Goal: Task Accomplishment & Management: Use online tool/utility

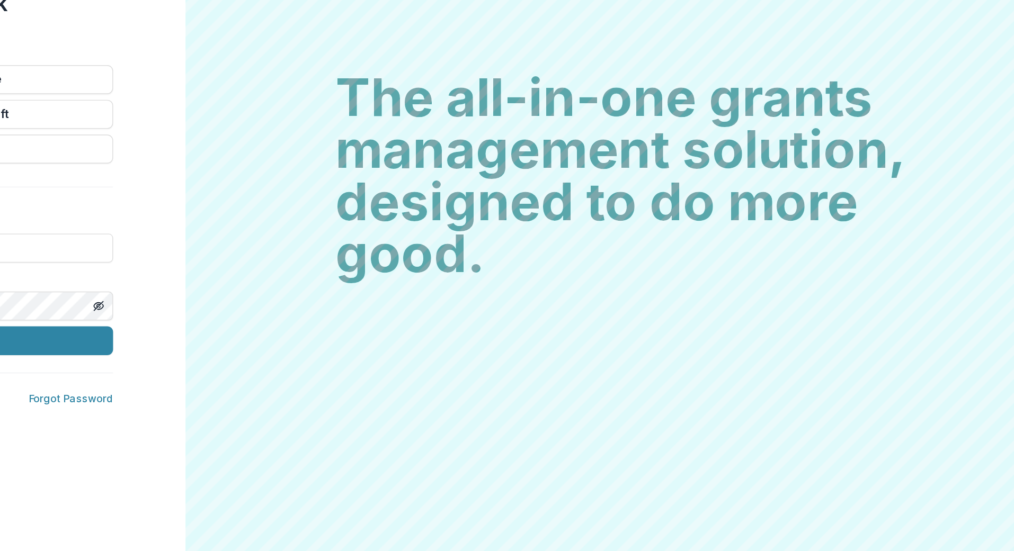
scroll to position [148, 235]
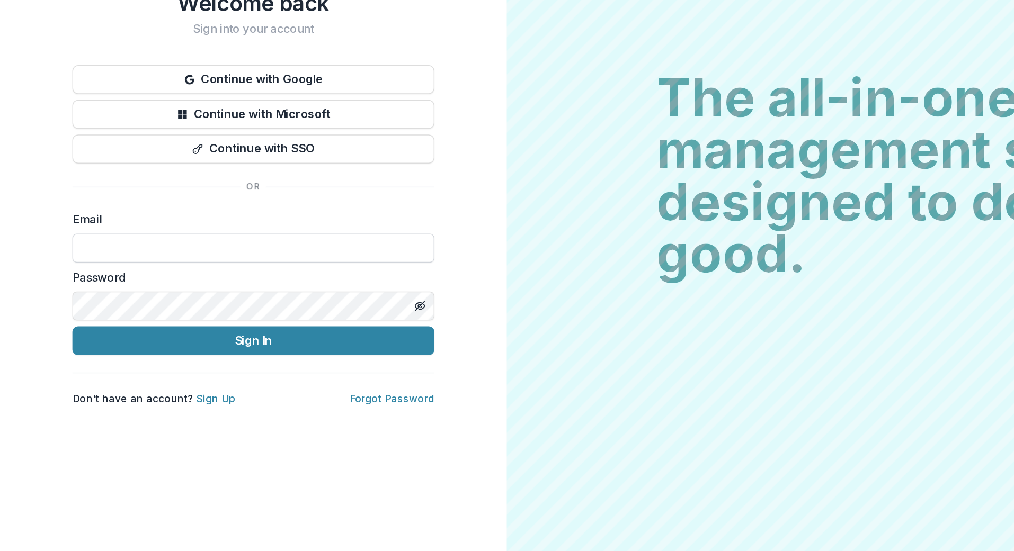
click at [69, 319] on input at bounding box center [185, 329] width 265 height 21
type input "**********"
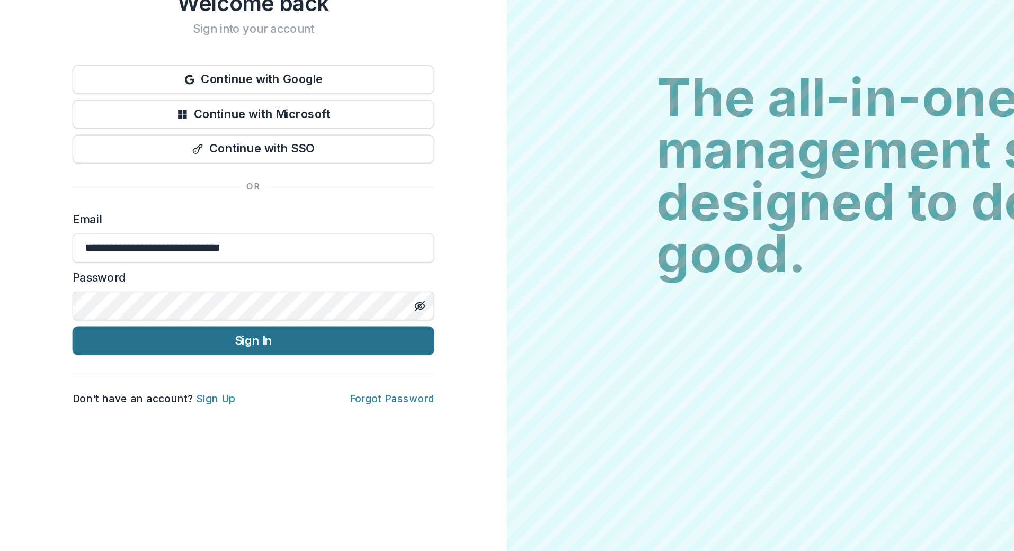
click at [174, 387] on button "Sign In" at bounding box center [185, 397] width 265 height 21
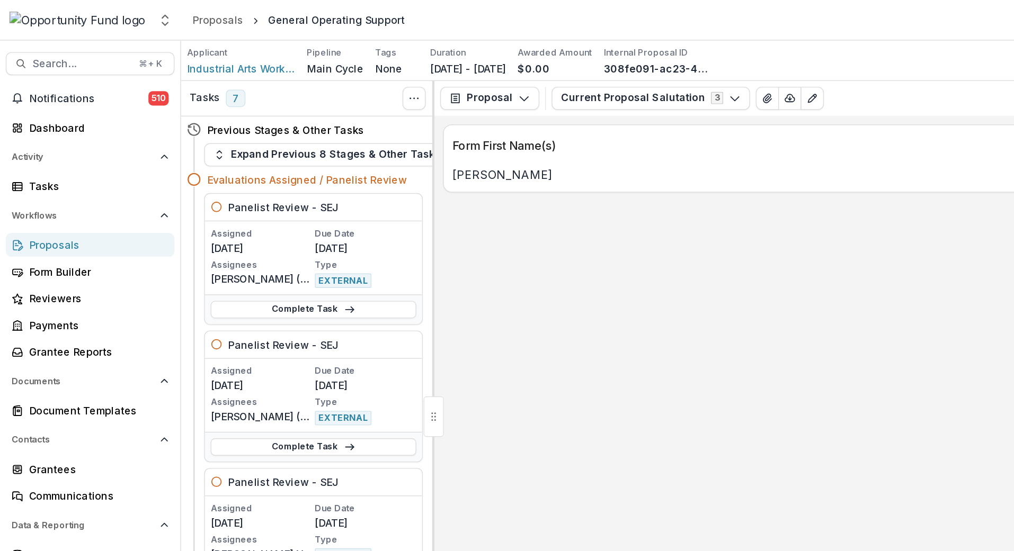
click at [31, 174] on div "Proposals" at bounding box center [70, 179] width 98 height 11
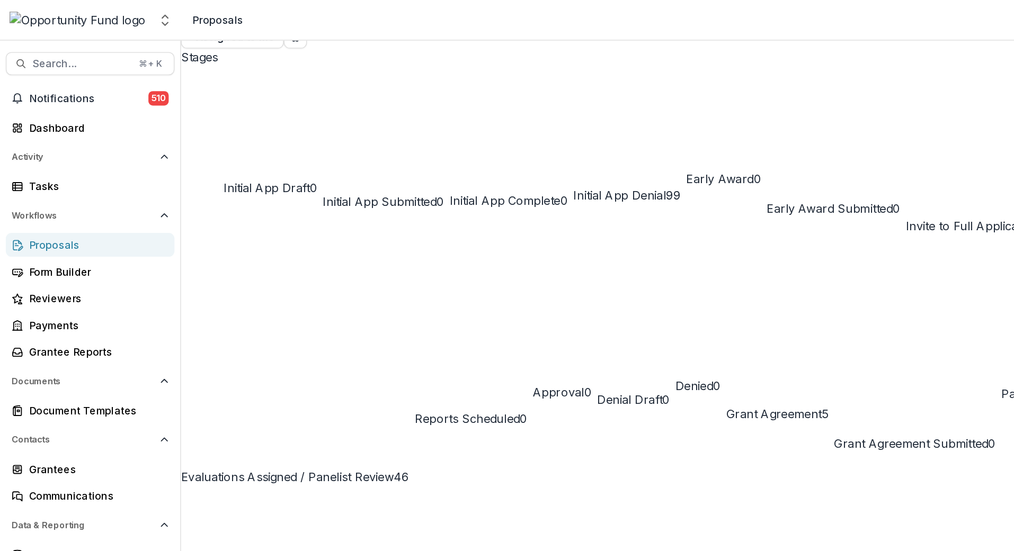
scroll to position [88, 0]
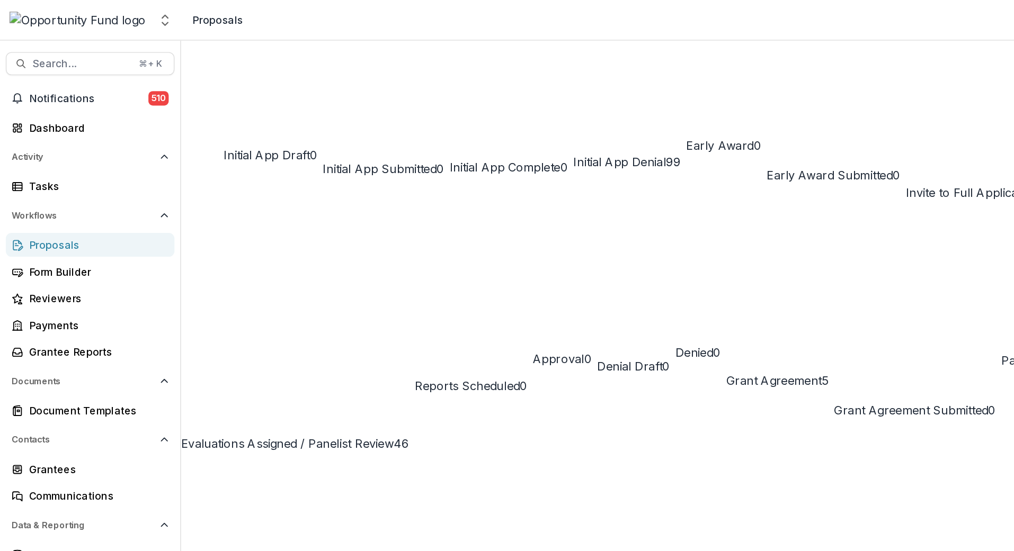
click at [50, 176] on div "Proposals" at bounding box center [70, 179] width 98 height 11
click at [35, 176] on div "Proposals" at bounding box center [70, 179] width 98 height 11
click at [610, 295] on span "Grant Agreement Submitted" at bounding box center [666, 300] width 113 height 11
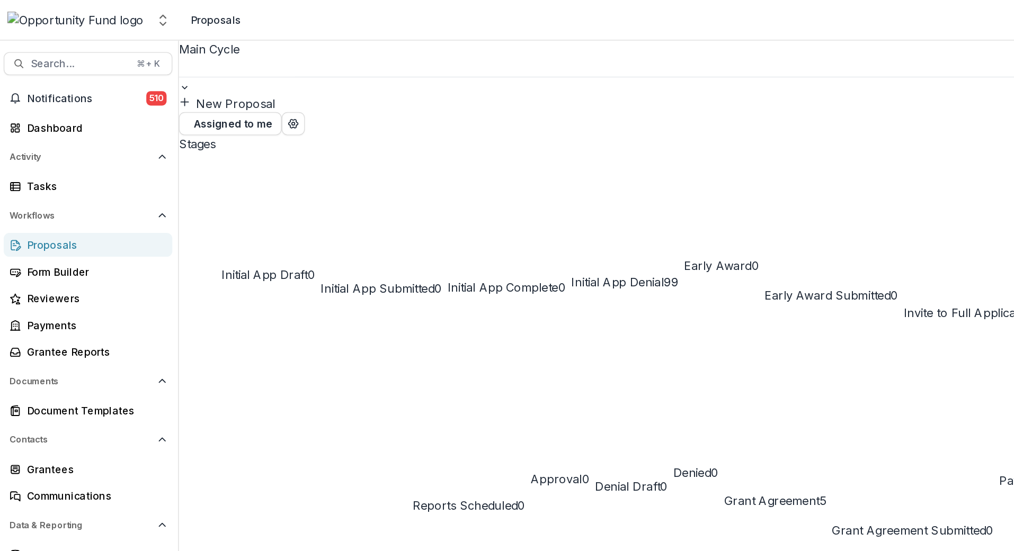
click at [288, 407] on span "Evaluations Assigned / Panelist Review" at bounding box center [210, 412] width 156 height 11
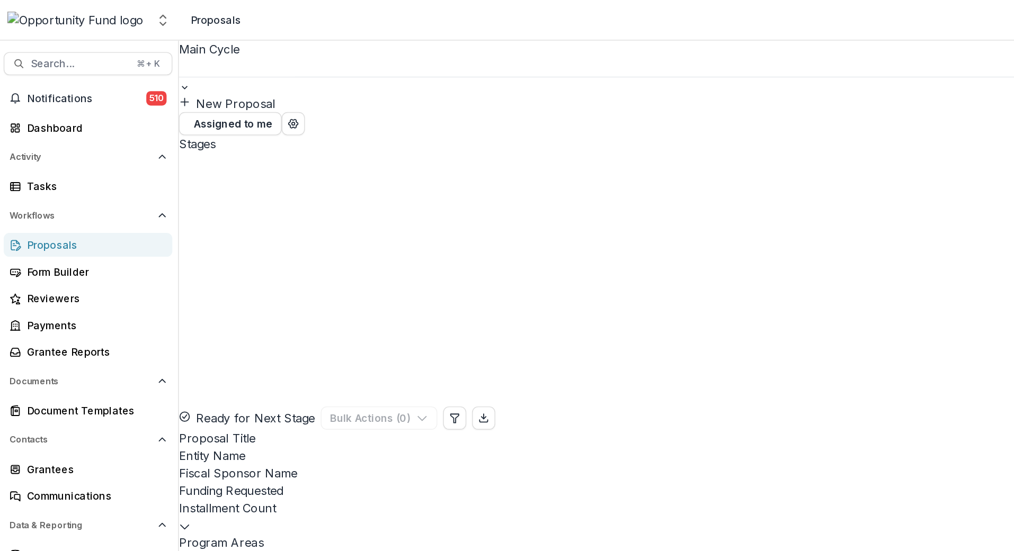
click at [409, 117] on div "Stages Evaluations Assigned / Panelist Review ( 46 ) Ready for Next Stage Bulk …" at bounding box center [572, 283] width 881 height 368
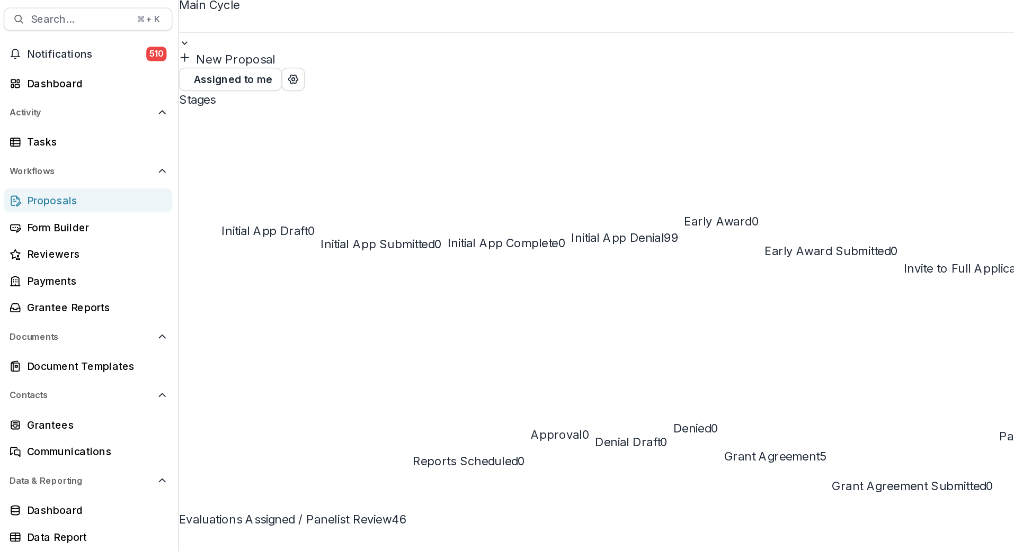
scroll to position [140, 0]
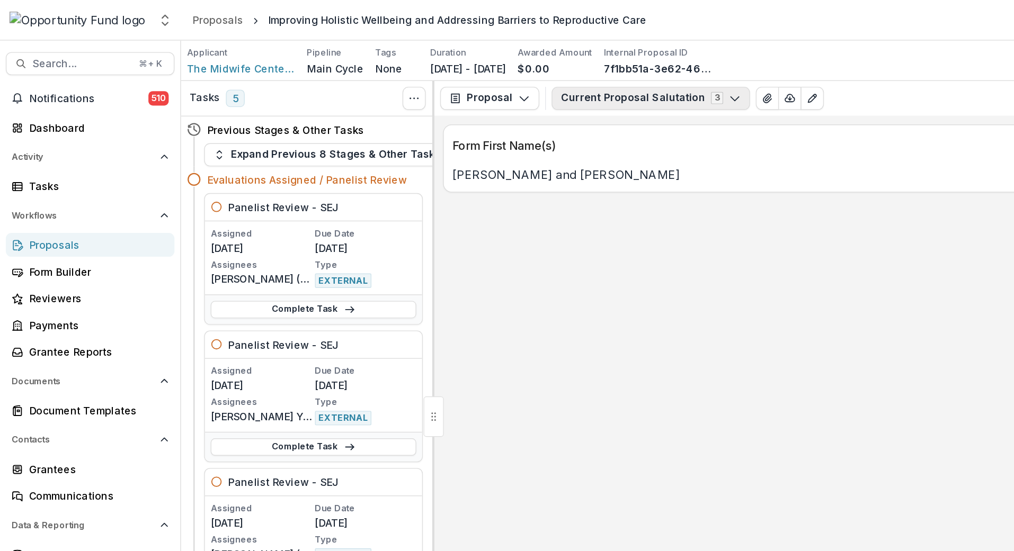
click at [533, 72] on icon "button" at bounding box center [537, 72] width 8 height 8
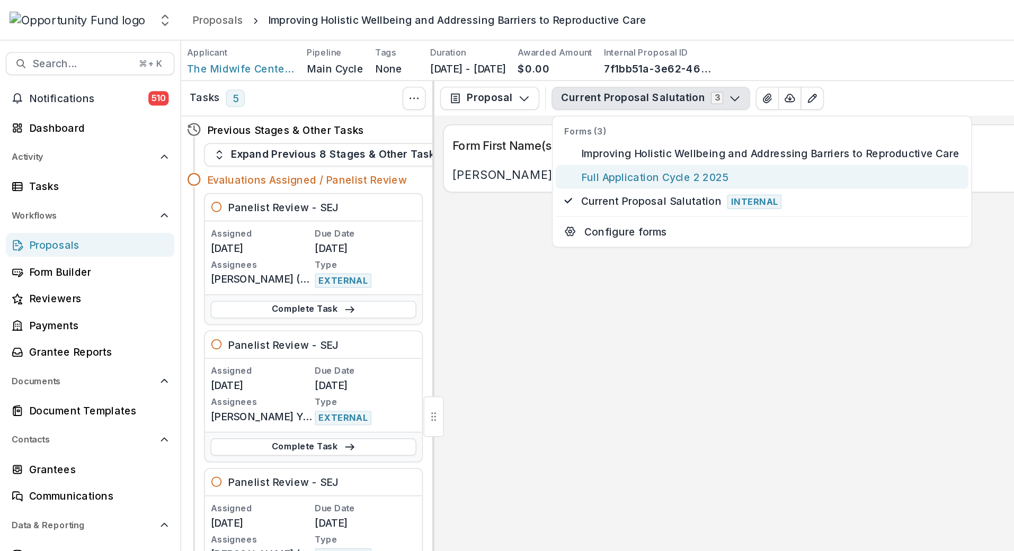
click at [461, 127] on span "Full Application Cycle 2 2025" at bounding box center [563, 129] width 277 height 11
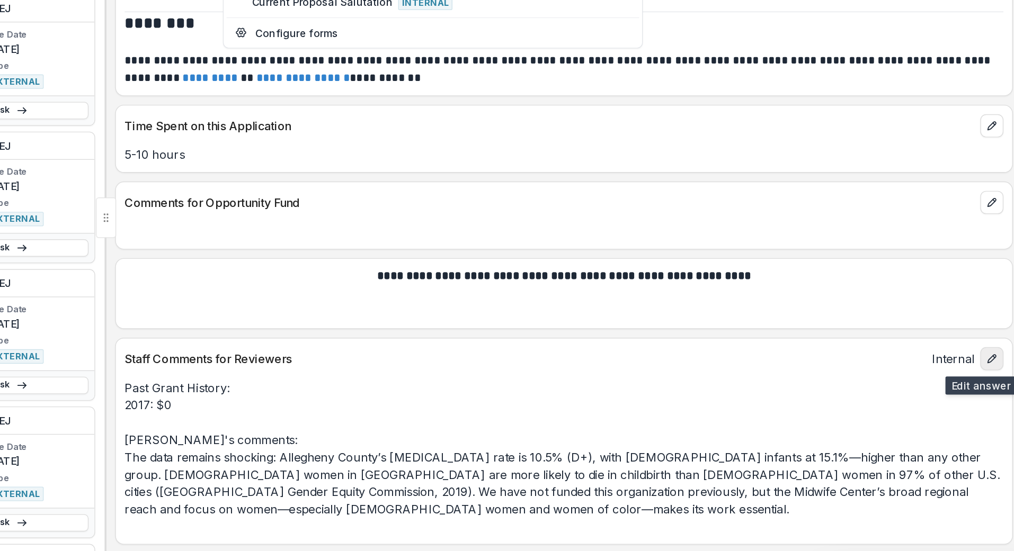
click at [961, 404] on icon "edit" at bounding box center [965, 408] width 8 height 8
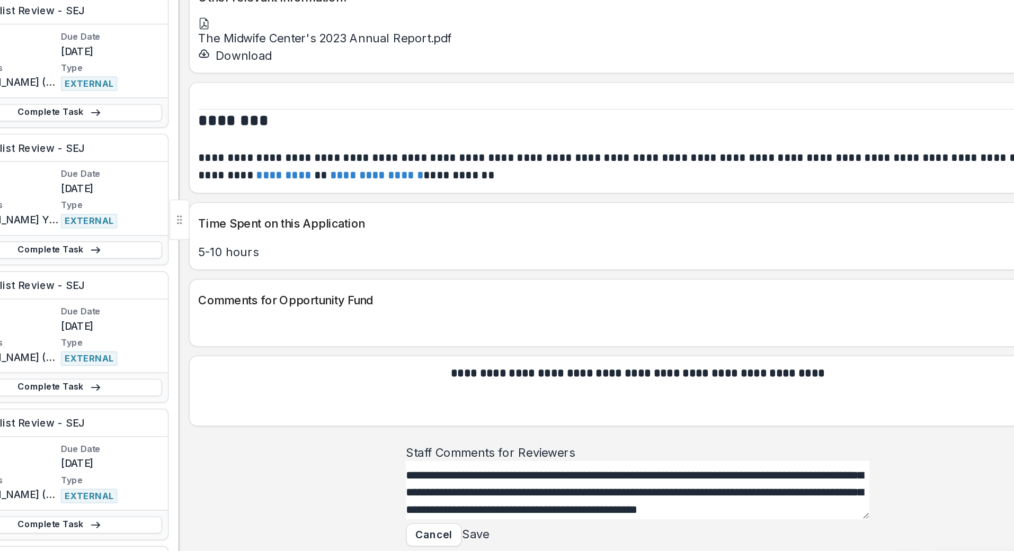
scroll to position [111, 0]
click at [483, 469] on div "**********" at bounding box center [652, 498] width 339 height 58
click at [483, 482] on textarea "**********" at bounding box center [652, 503] width 339 height 42
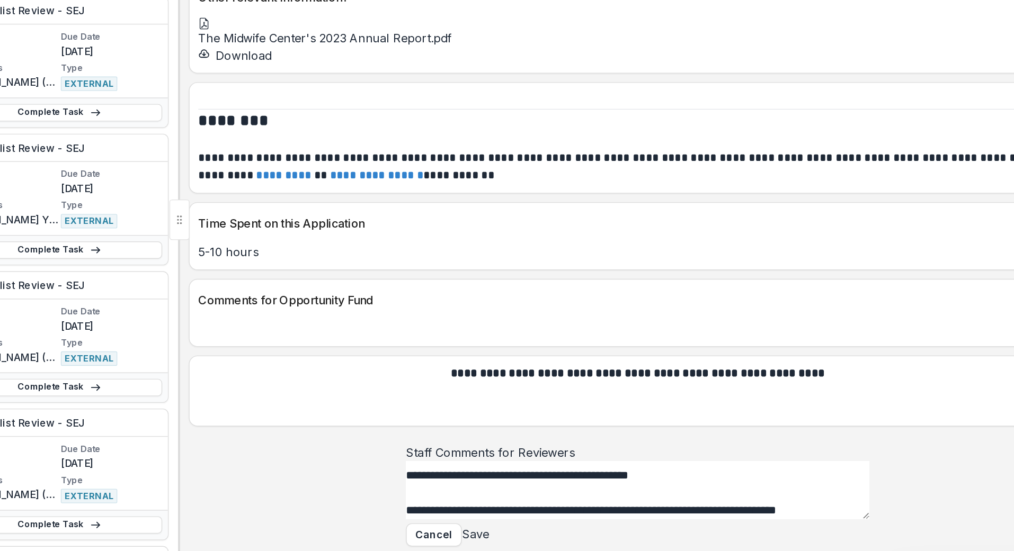
scroll to position [132, 0]
paste textarea "**********"
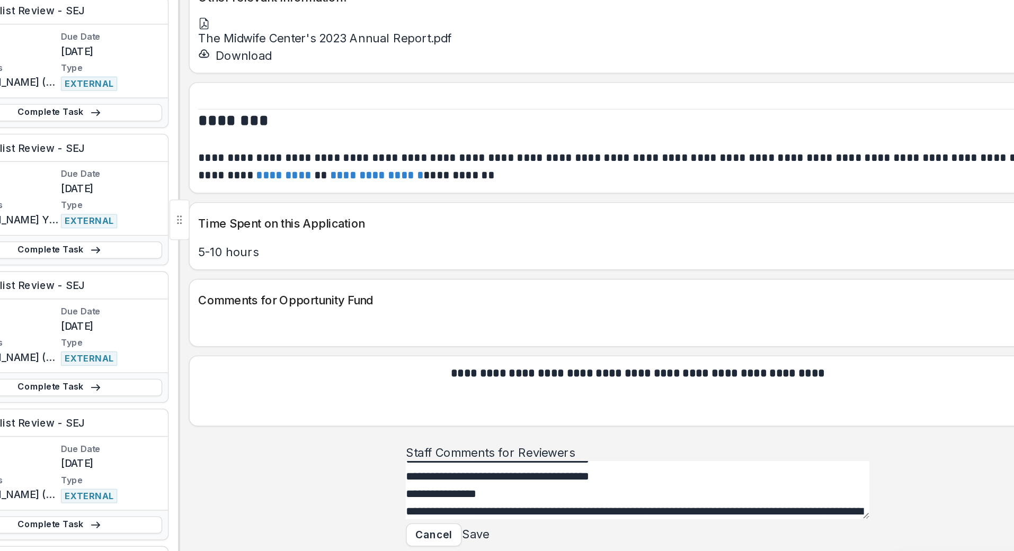
scroll to position [144, 0]
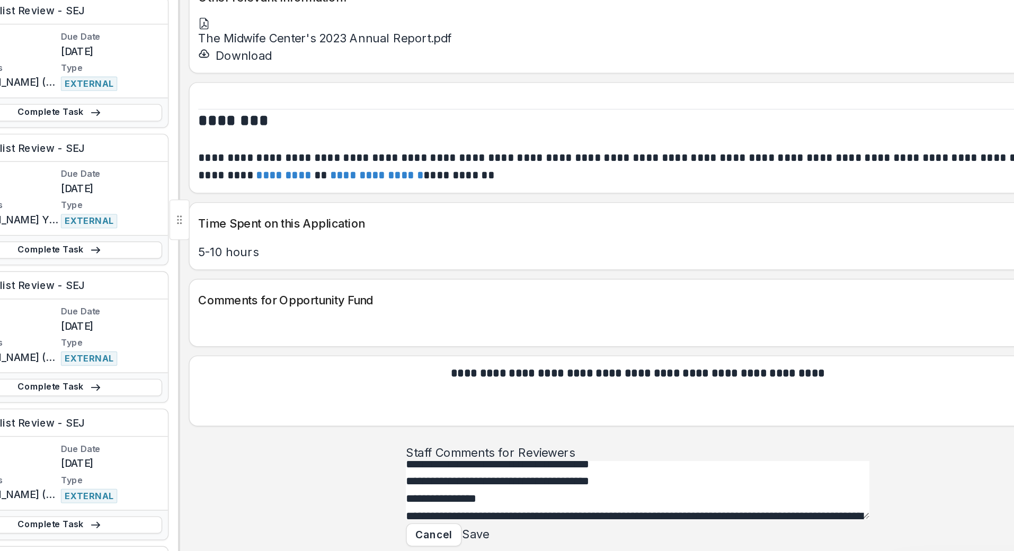
click at [483, 482] on textarea "Staff Comments for Reviewers" at bounding box center [652, 503] width 339 height 42
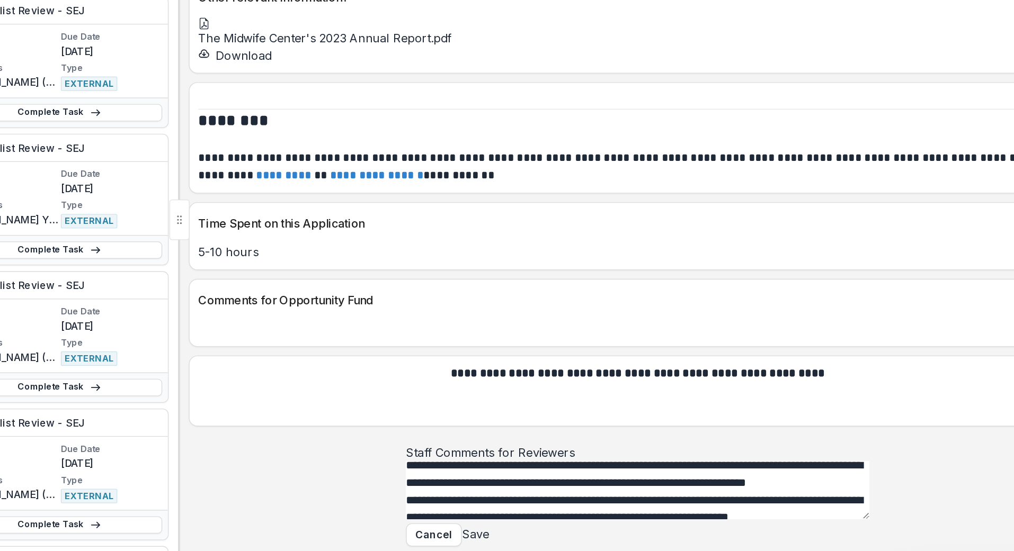
scroll to position [179, 0]
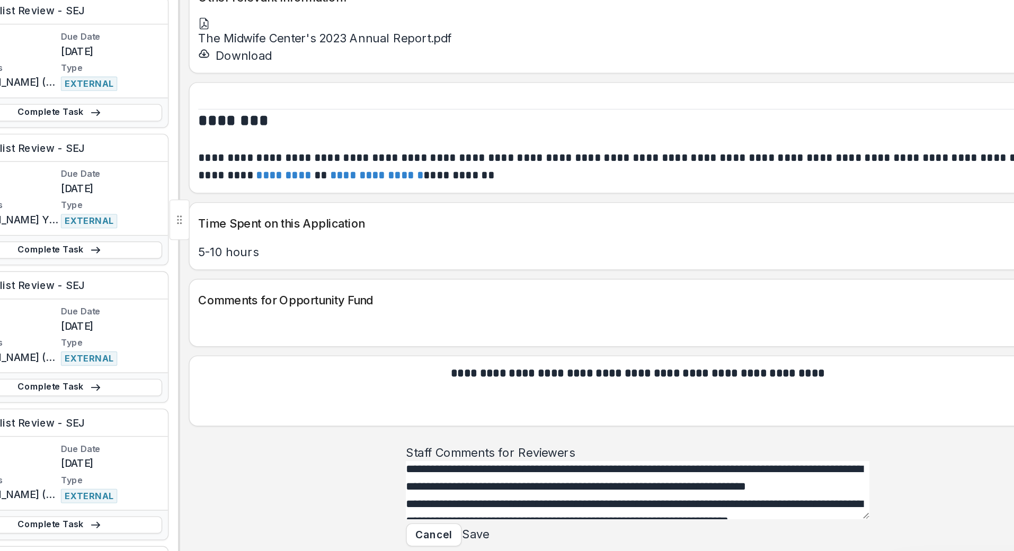
drag, startPoint x: 306, startPoint y: 322, endPoint x: 369, endPoint y: 322, distance: 63.0
click at [483, 482] on textarea "Staff Comments for Reviewers" at bounding box center [652, 503] width 339 height 42
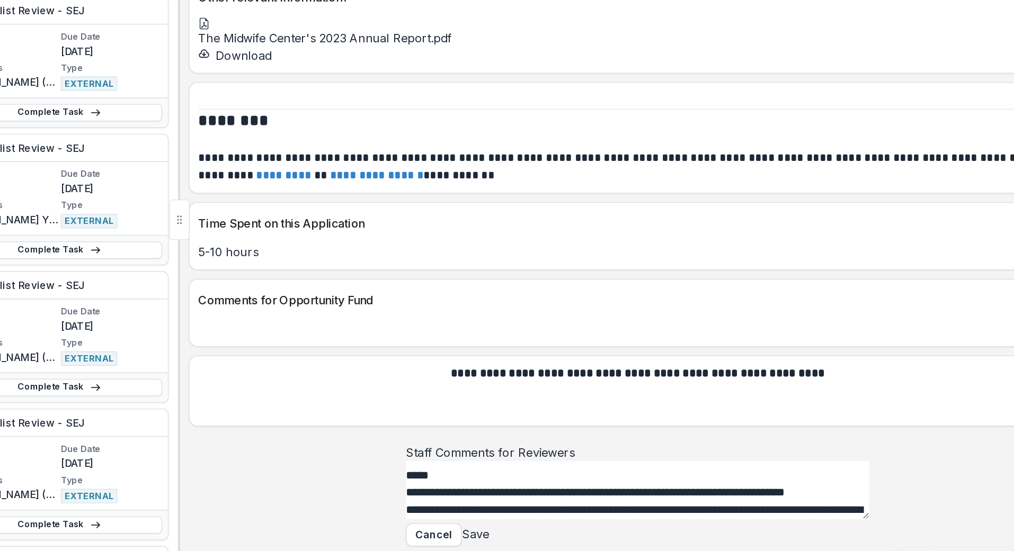
scroll to position [385, 0]
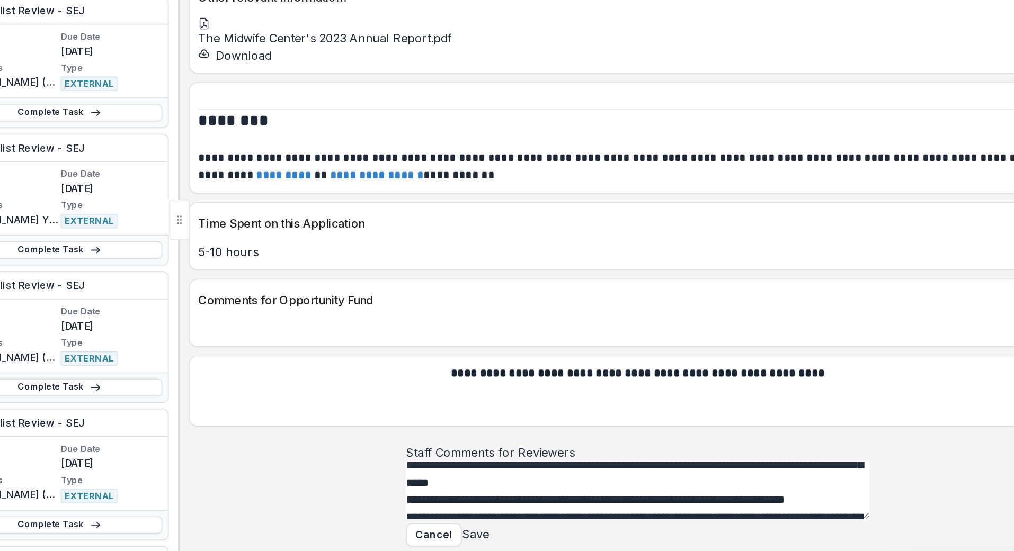
click at [483, 482] on textarea "Staff Comments for Reviewers" at bounding box center [652, 503] width 339 height 42
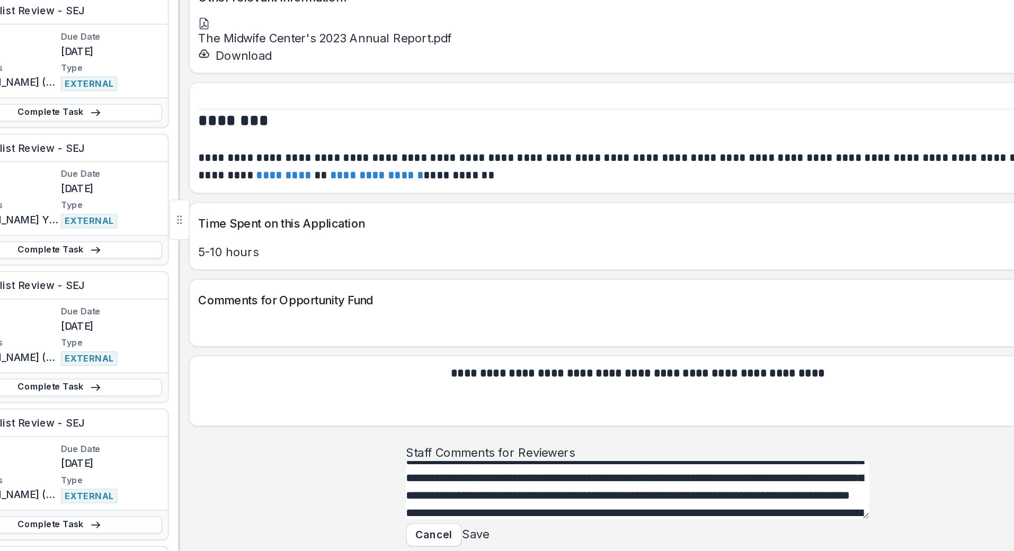
scroll to position [462, 0]
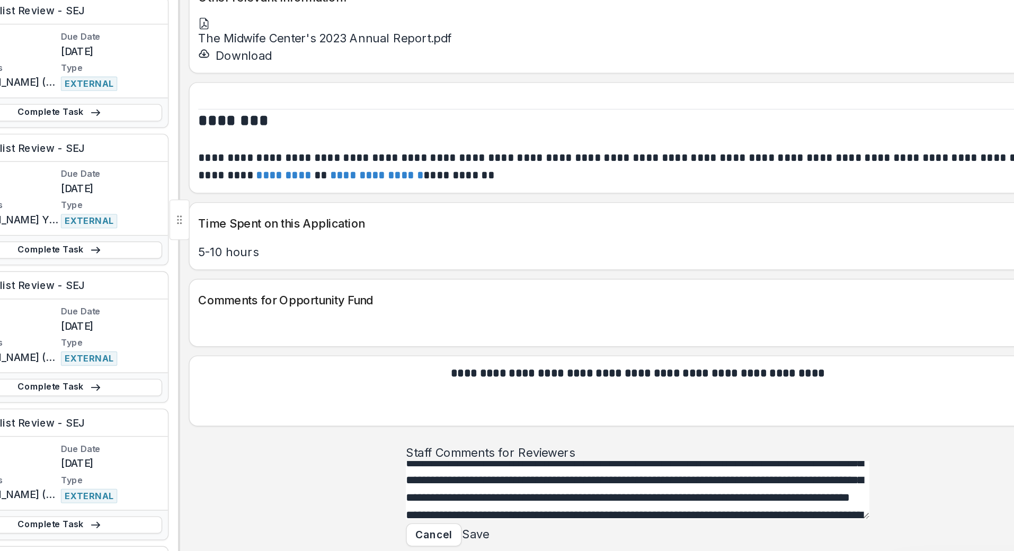
click at [483, 482] on textarea "Staff Comments for Reviewers" at bounding box center [652, 503] width 339 height 42
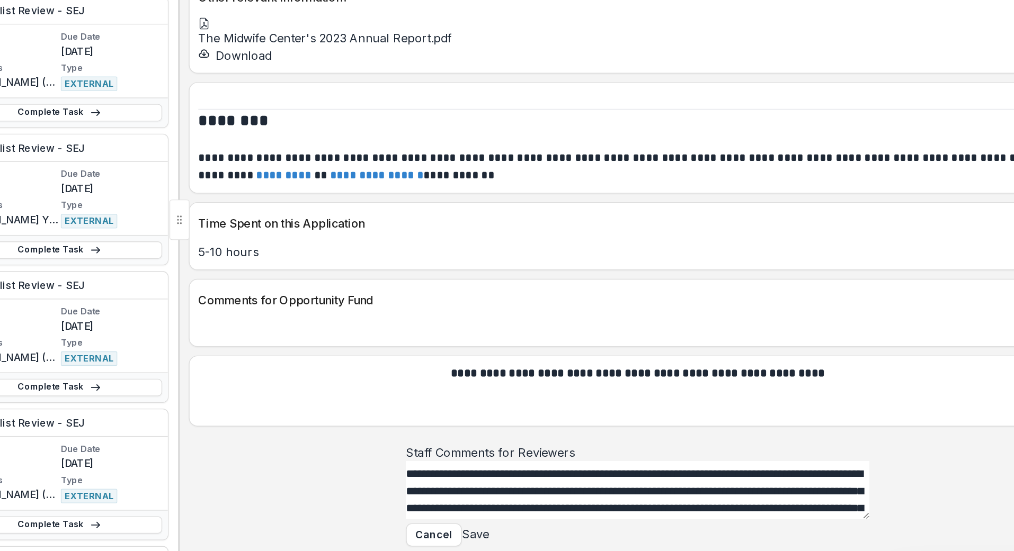
scroll to position [744, 0]
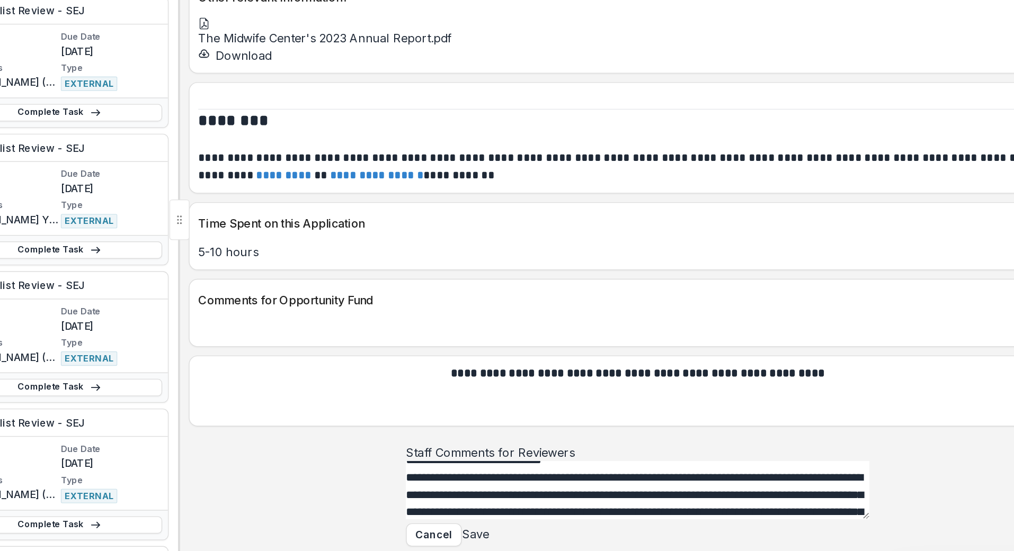
click at [483, 482] on textarea "Staff Comments for Reviewers" at bounding box center [652, 503] width 339 height 42
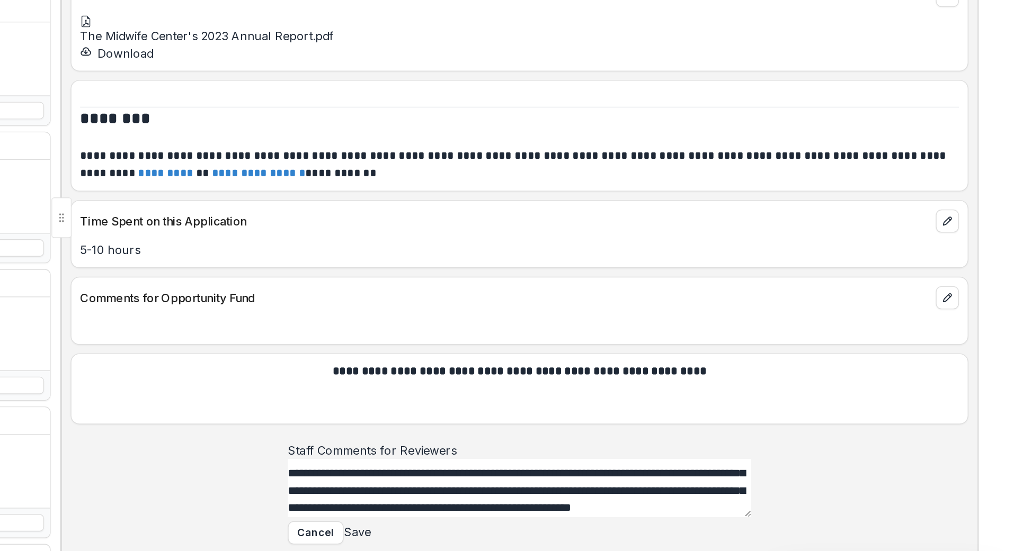
scroll to position [0, 0]
type textarea "**********"
click at [544, 529] on button "Save" at bounding box center [534, 535] width 20 height 13
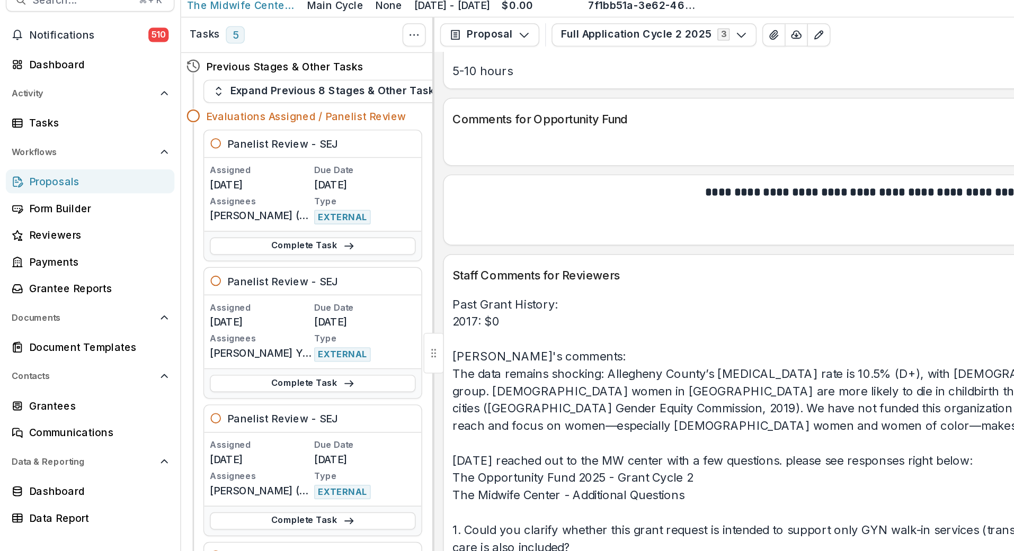
scroll to position [0, 1]
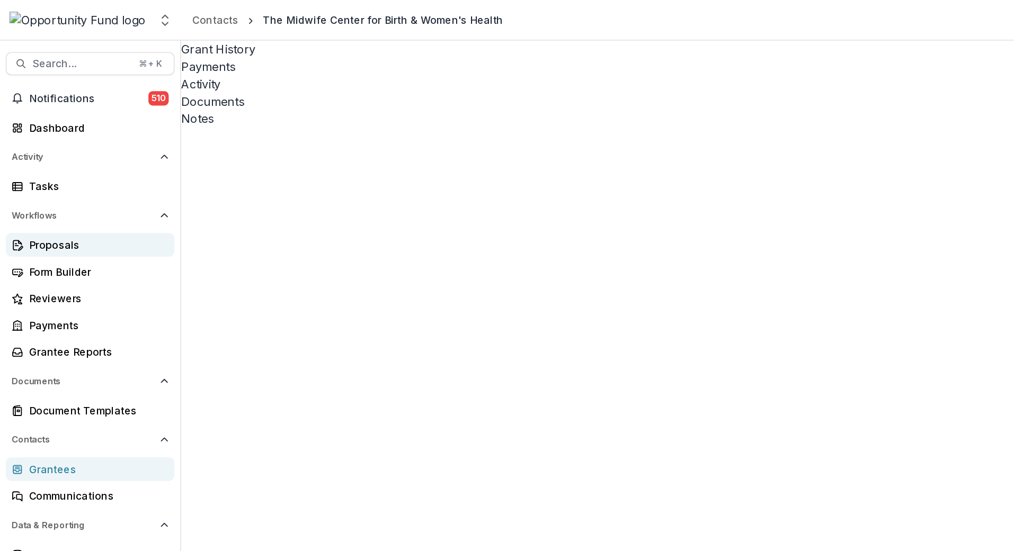
click at [33, 172] on link "Proposals" at bounding box center [65, 179] width 123 height 17
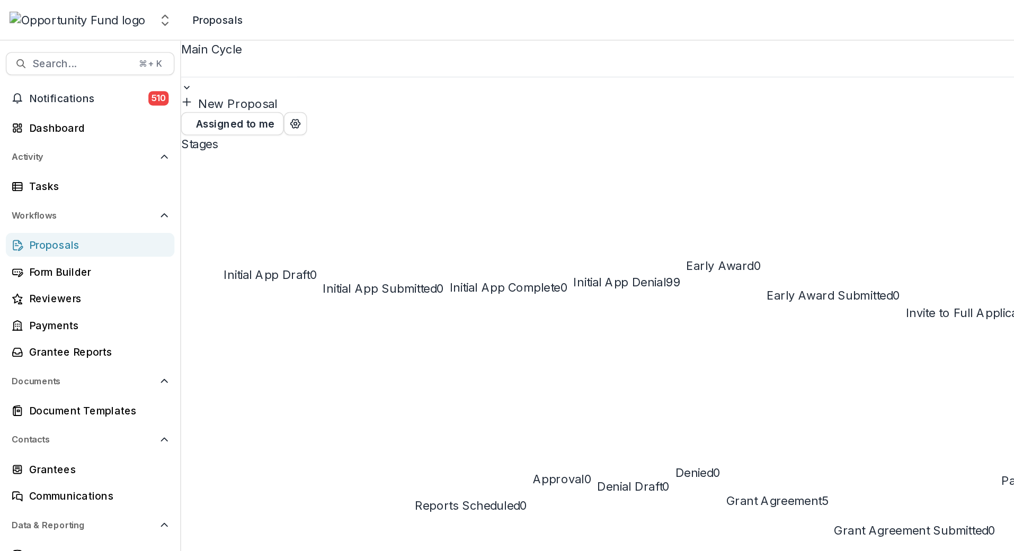
click at [288, 407] on span "Evaluations Assigned / Panelist Review" at bounding box center [210, 412] width 156 height 11
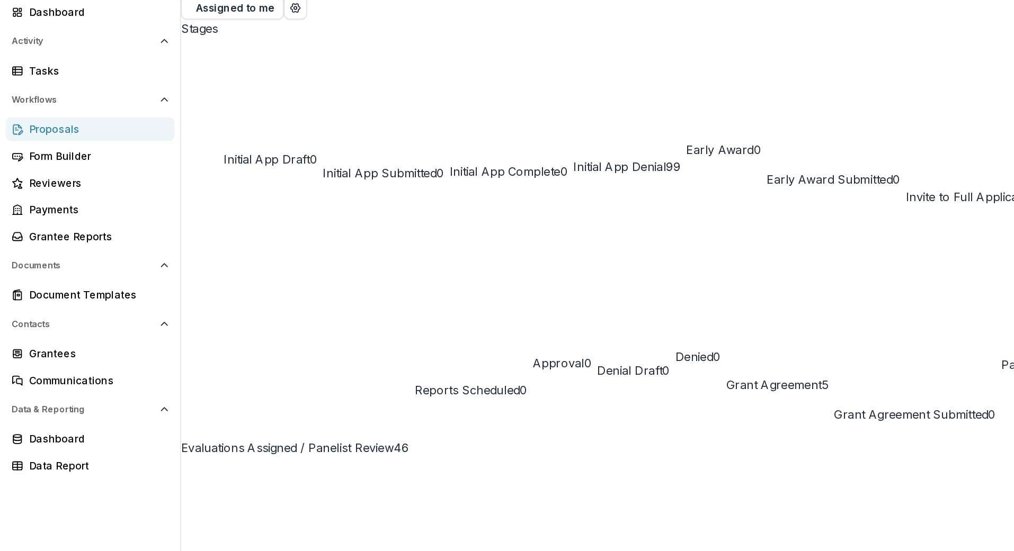
scroll to position [303, 0]
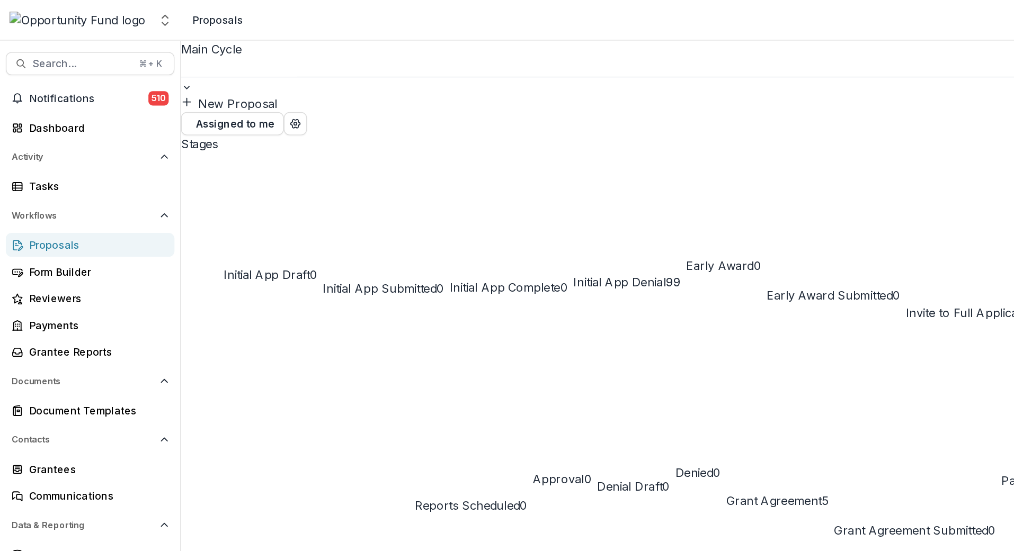
type input "*******"
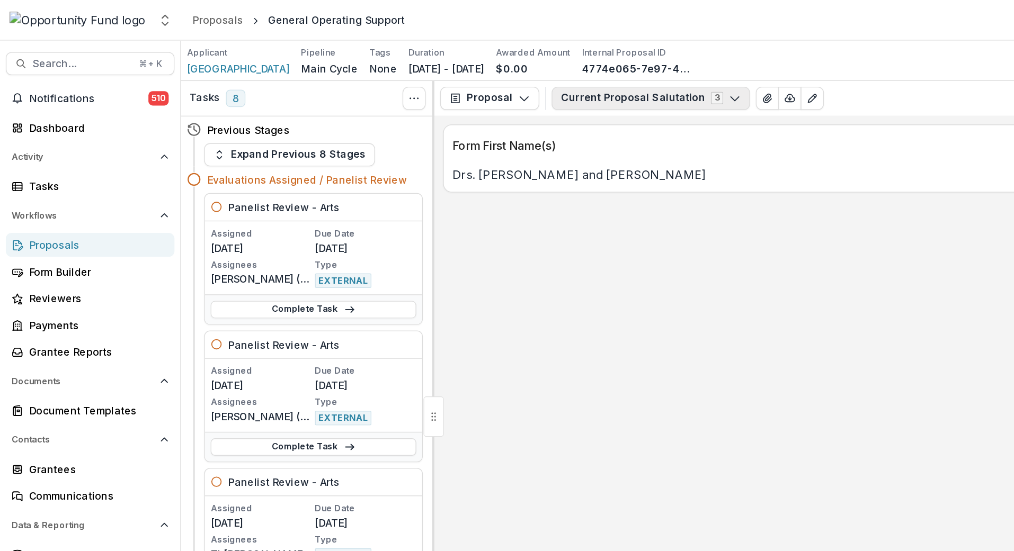
click at [533, 70] on icon "button" at bounding box center [537, 72] width 8 height 8
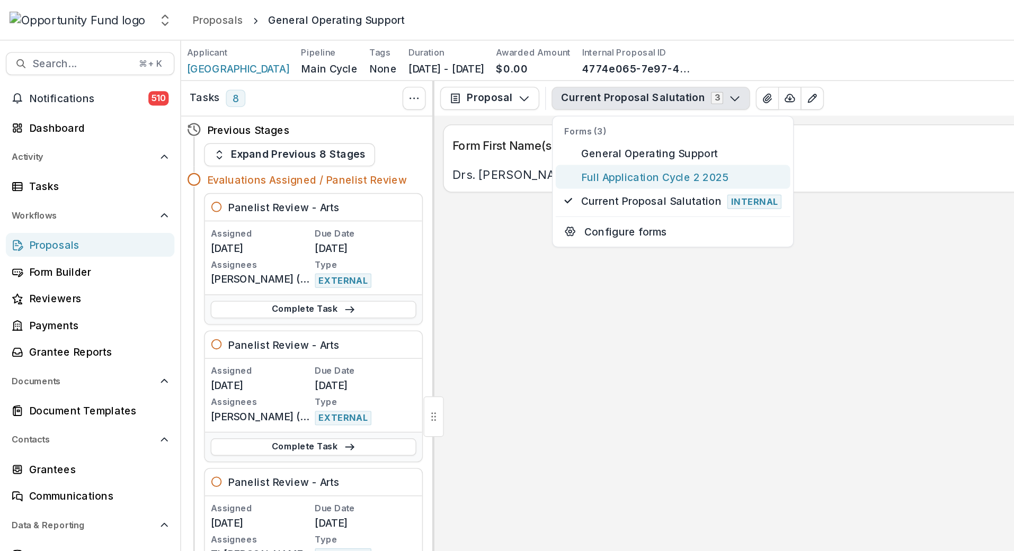
click at [474, 126] on span "Full Application Cycle 2 2025" at bounding box center [498, 129] width 147 height 11
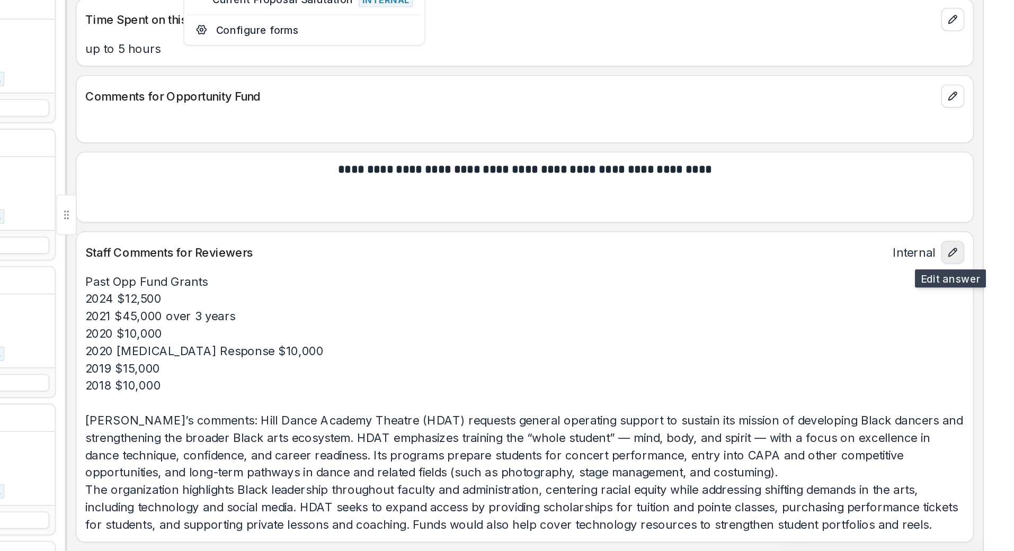
click at [963, 330] on icon "edit" at bounding box center [966, 333] width 6 height 6
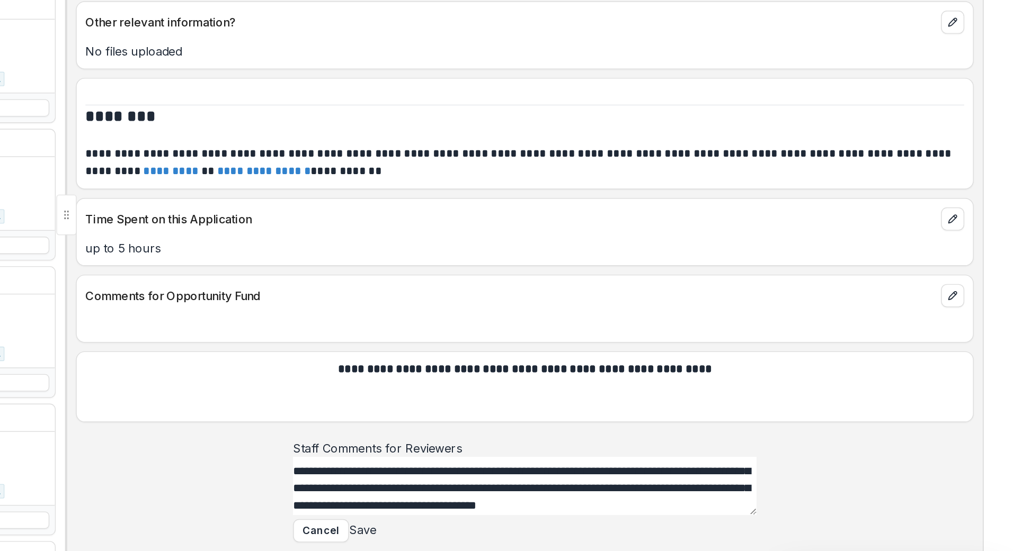
scroll to position [4384, 0]
click at [483, 483] on textarea "Staff Comments for Reviewers" at bounding box center [652, 504] width 339 height 42
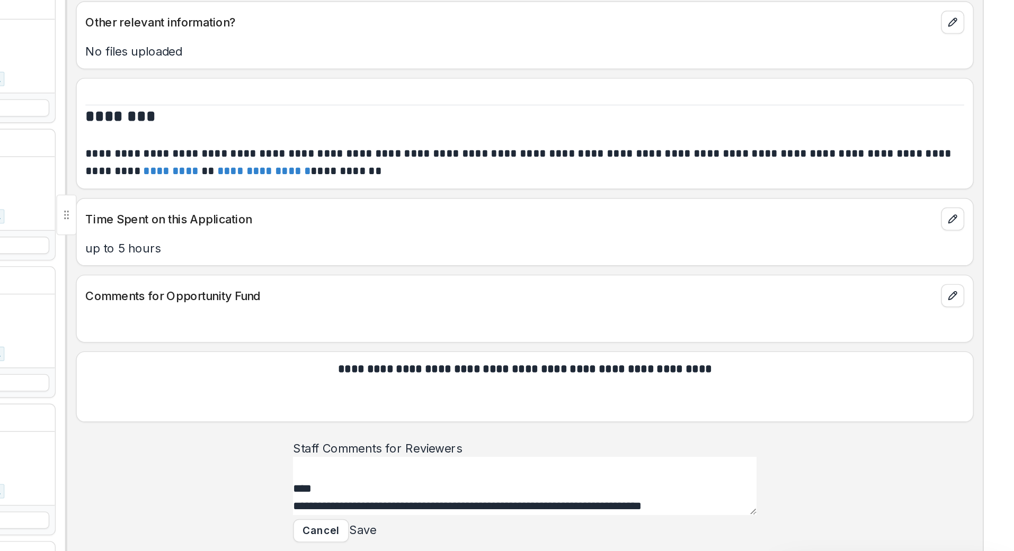
scroll to position [279, 0]
paste textarea "**********"
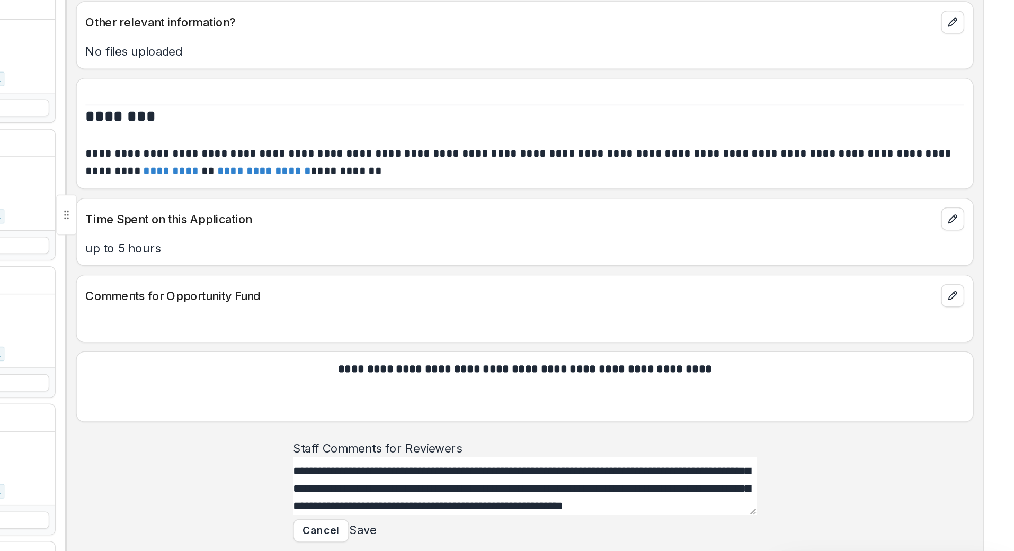
scroll to position [3577, 0]
type textarea "**********"
click at [544, 530] on button "Save" at bounding box center [534, 536] width 20 height 13
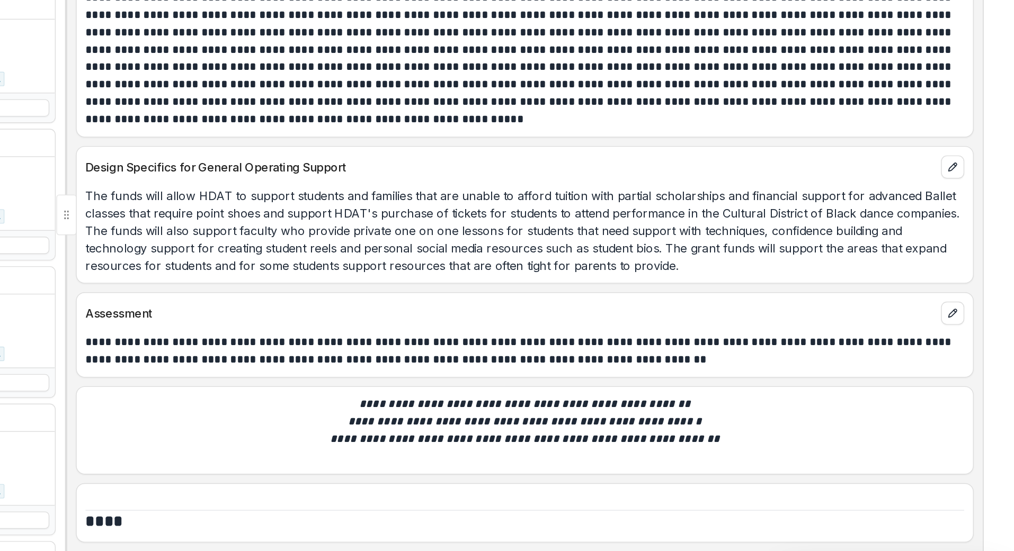
scroll to position [1146, 0]
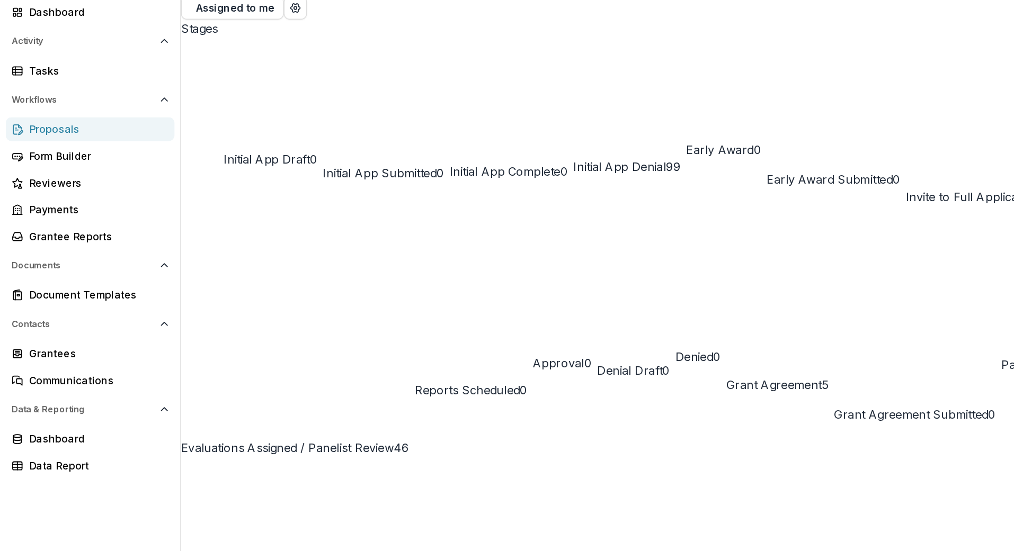
scroll to position [882, 0]
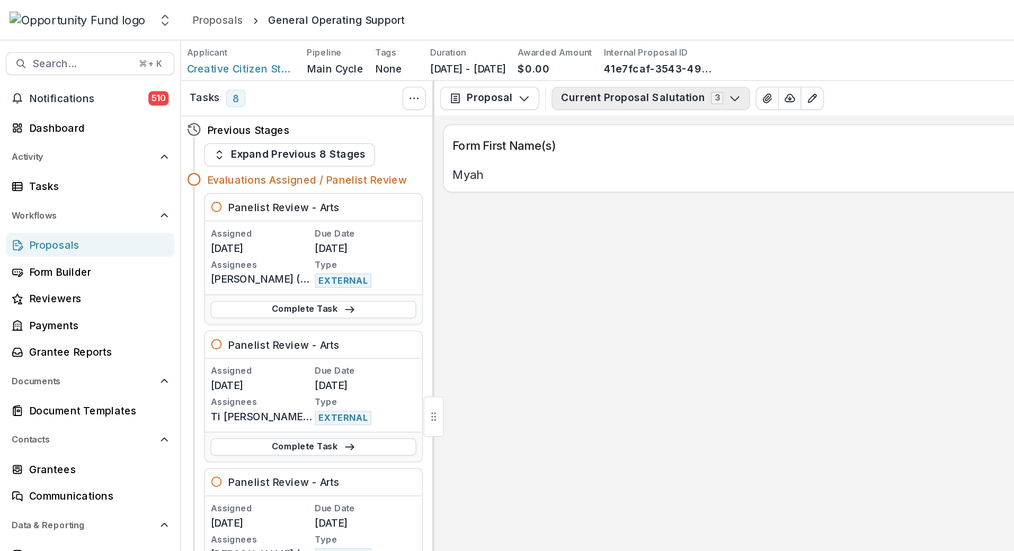
click at [533, 71] on icon "button" at bounding box center [537, 72] width 8 height 8
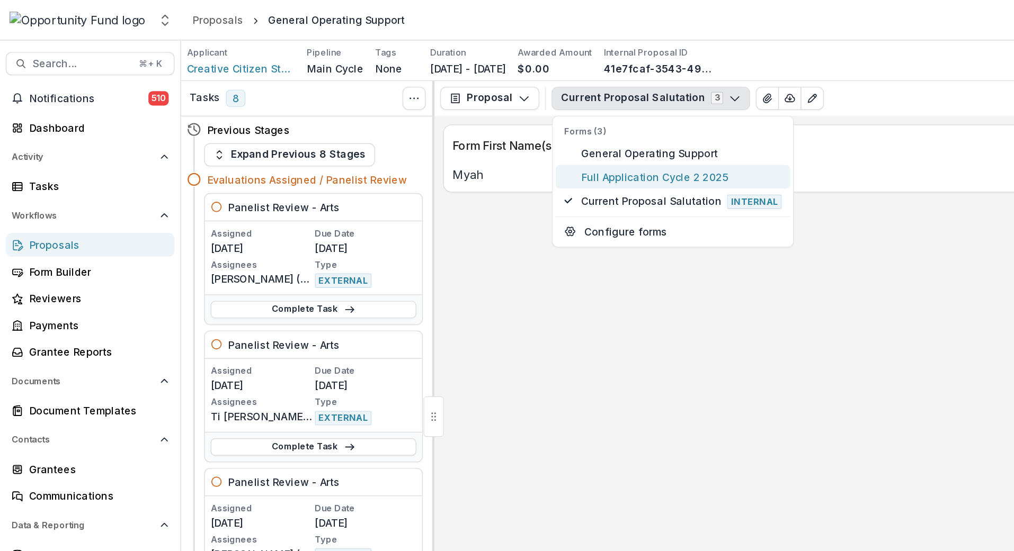
click at [520, 126] on span "Full Application Cycle 2 2025" at bounding box center [498, 129] width 147 height 11
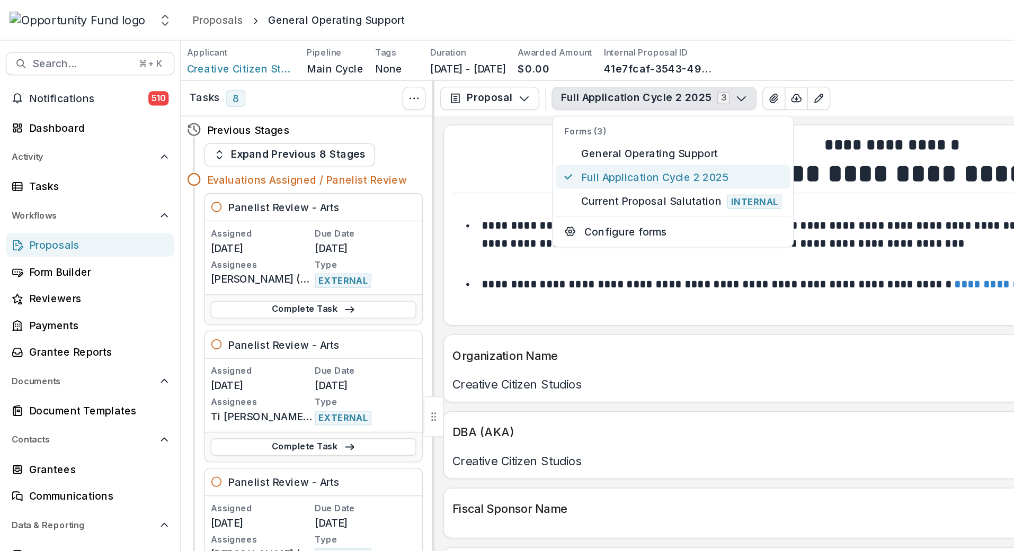
click at [520, 126] on span "Full Application Cycle 2 2025" at bounding box center [498, 129] width 147 height 11
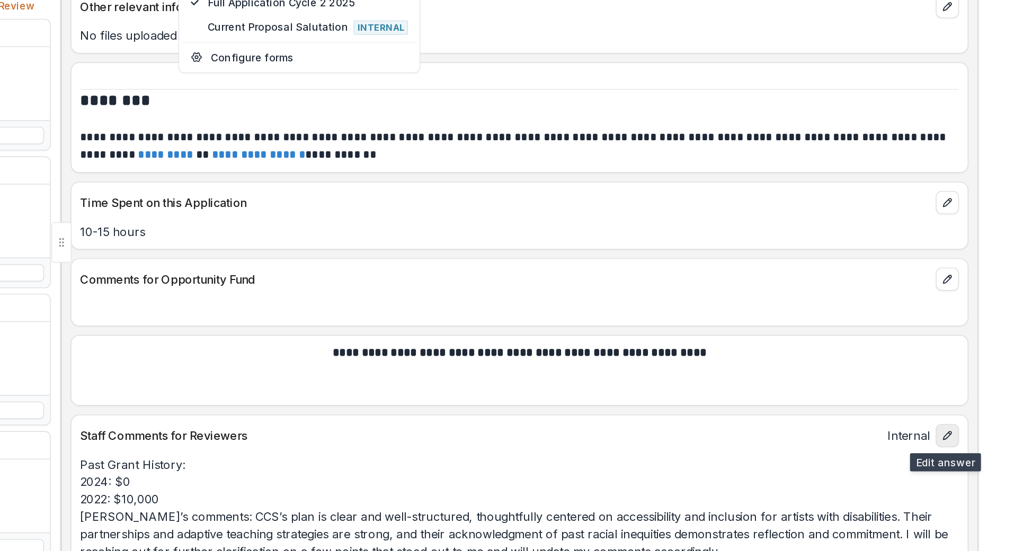
click at [961, 442] on icon "edit" at bounding box center [965, 446] width 8 height 8
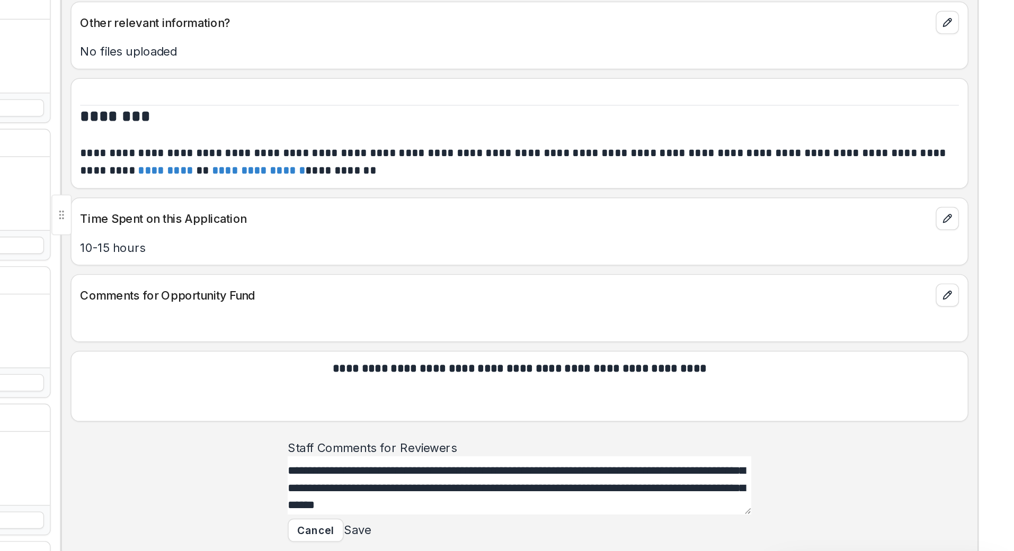
scroll to position [81, 0]
click at [483, 482] on textarea "**********" at bounding box center [652, 503] width 339 height 42
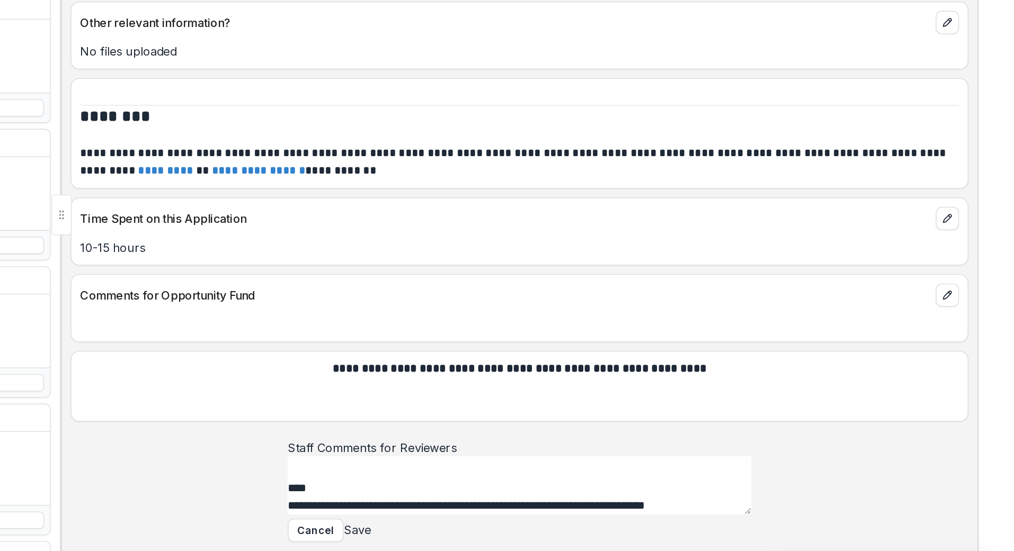
scroll to position [121, 0]
paste textarea "**********"
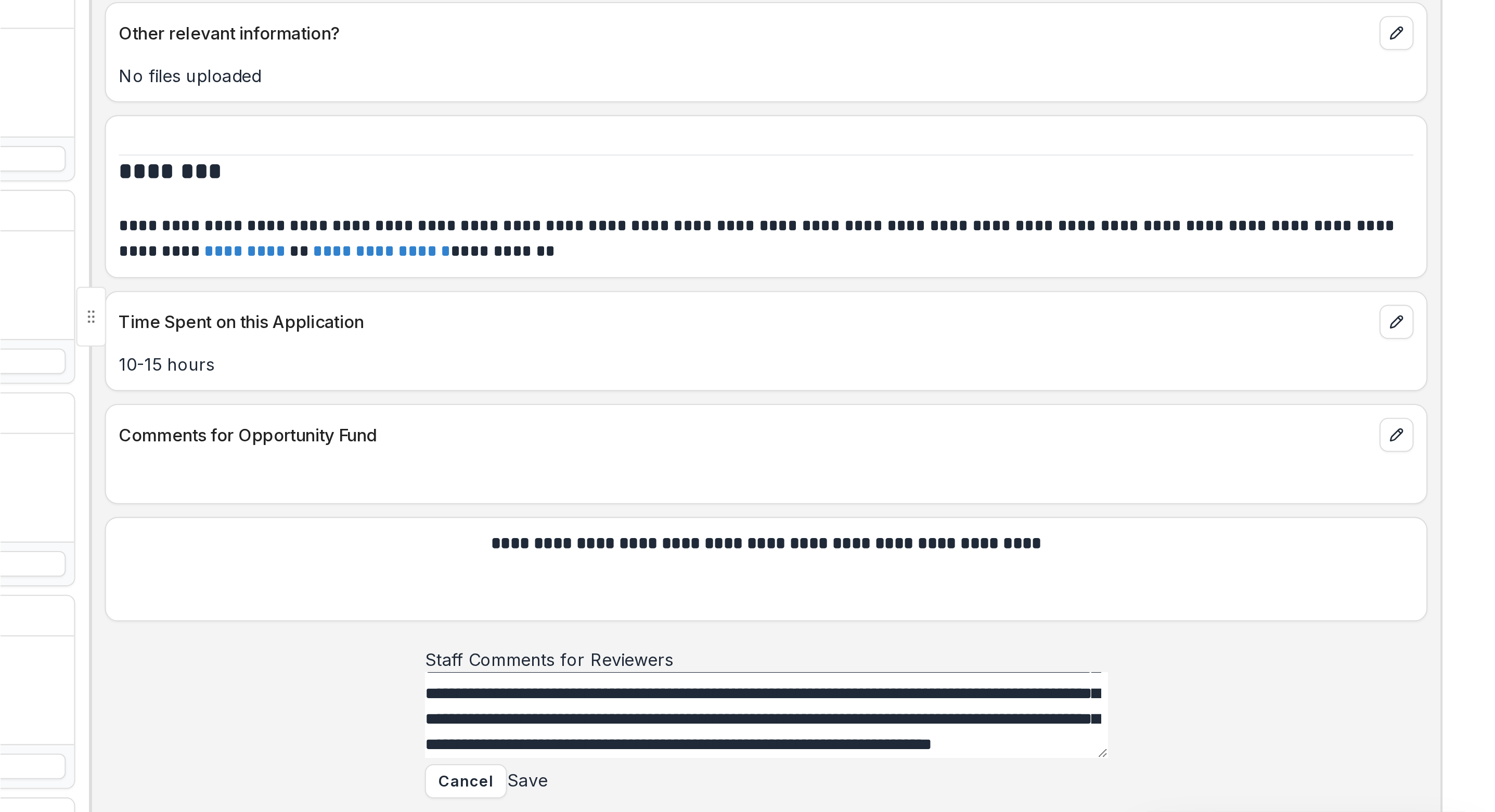
scroll to position [1201, 0]
type textarea "**********"
click at [534, 519] on button "Save" at bounding box center [525, 525] width 20 height 13
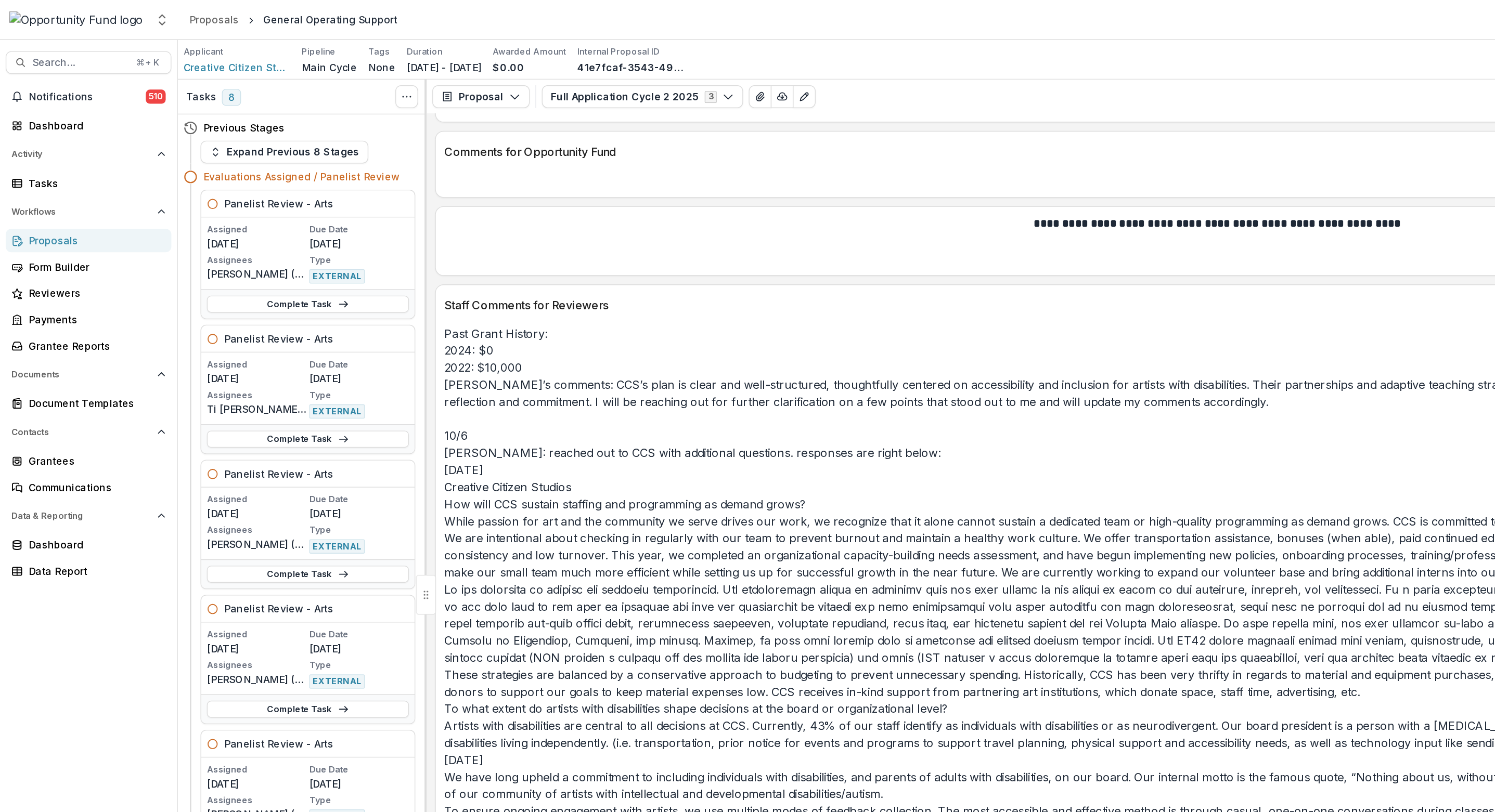
scroll to position [0, 0]
click at [38, 381] on span "Data & Reporting" at bounding box center [59, 377] width 102 height 7
click at [38, 381] on span "Data & Reporting" at bounding box center [62, 377] width 109 height 7
click at [37, 423] on div "Data Report" at bounding box center [69, 417] width 96 height 11
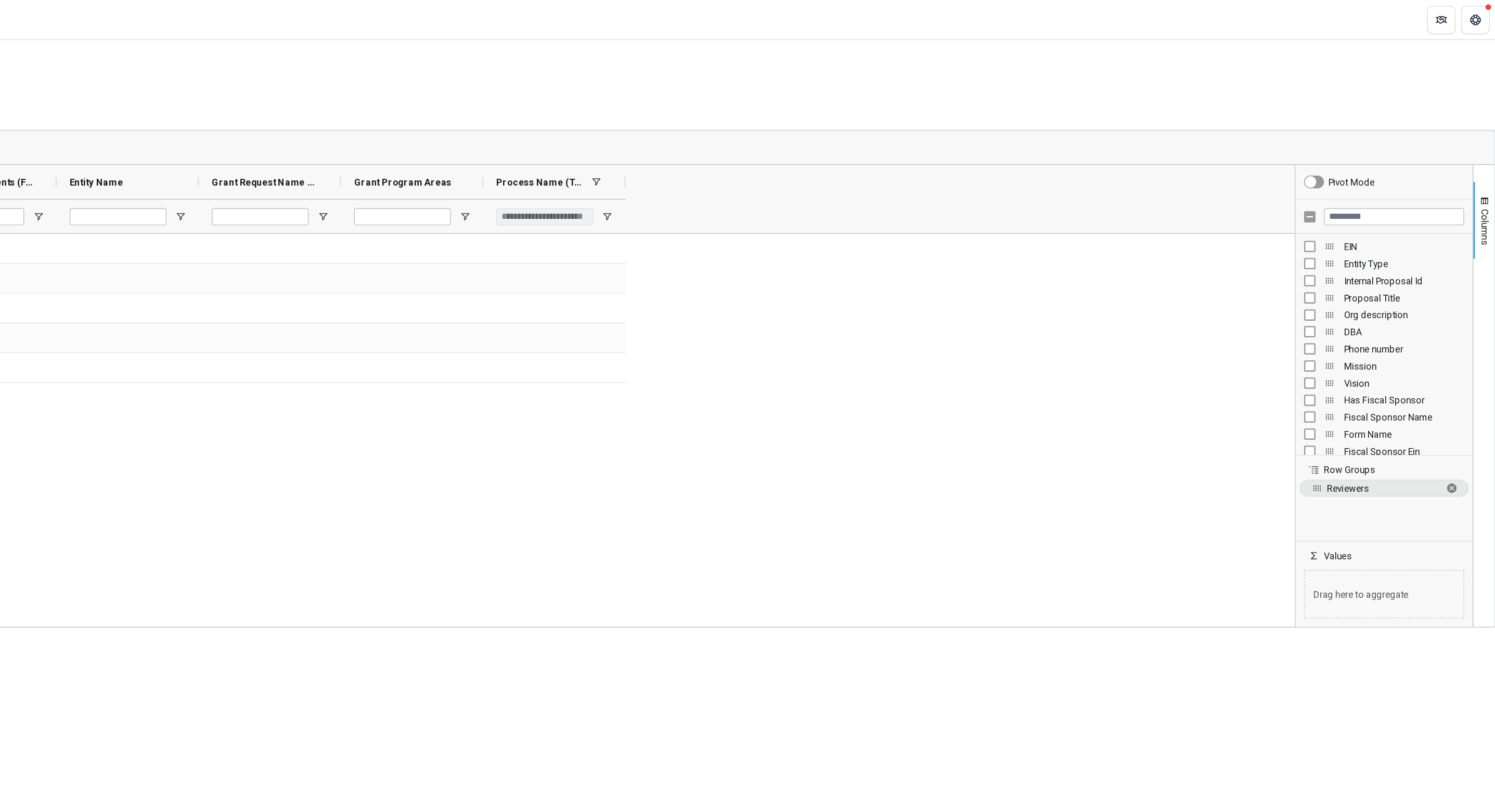
click at [262, 88] on icon "button" at bounding box center [258, 84] width 8 height 8
click at [995, 271] on button "Team Filters" at bounding box center [1303, 275] width 36 height 8
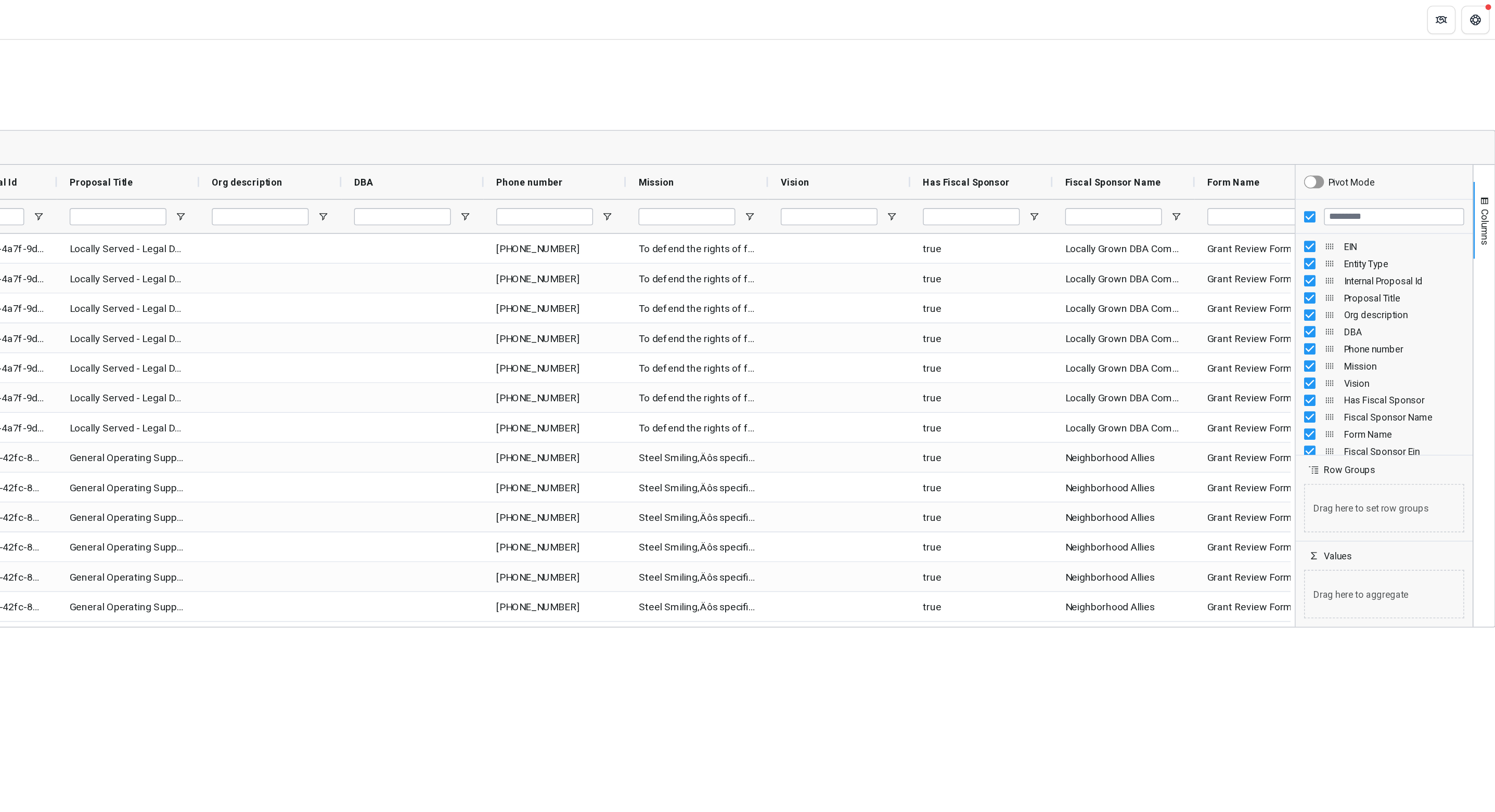
scroll to position [0, 0]
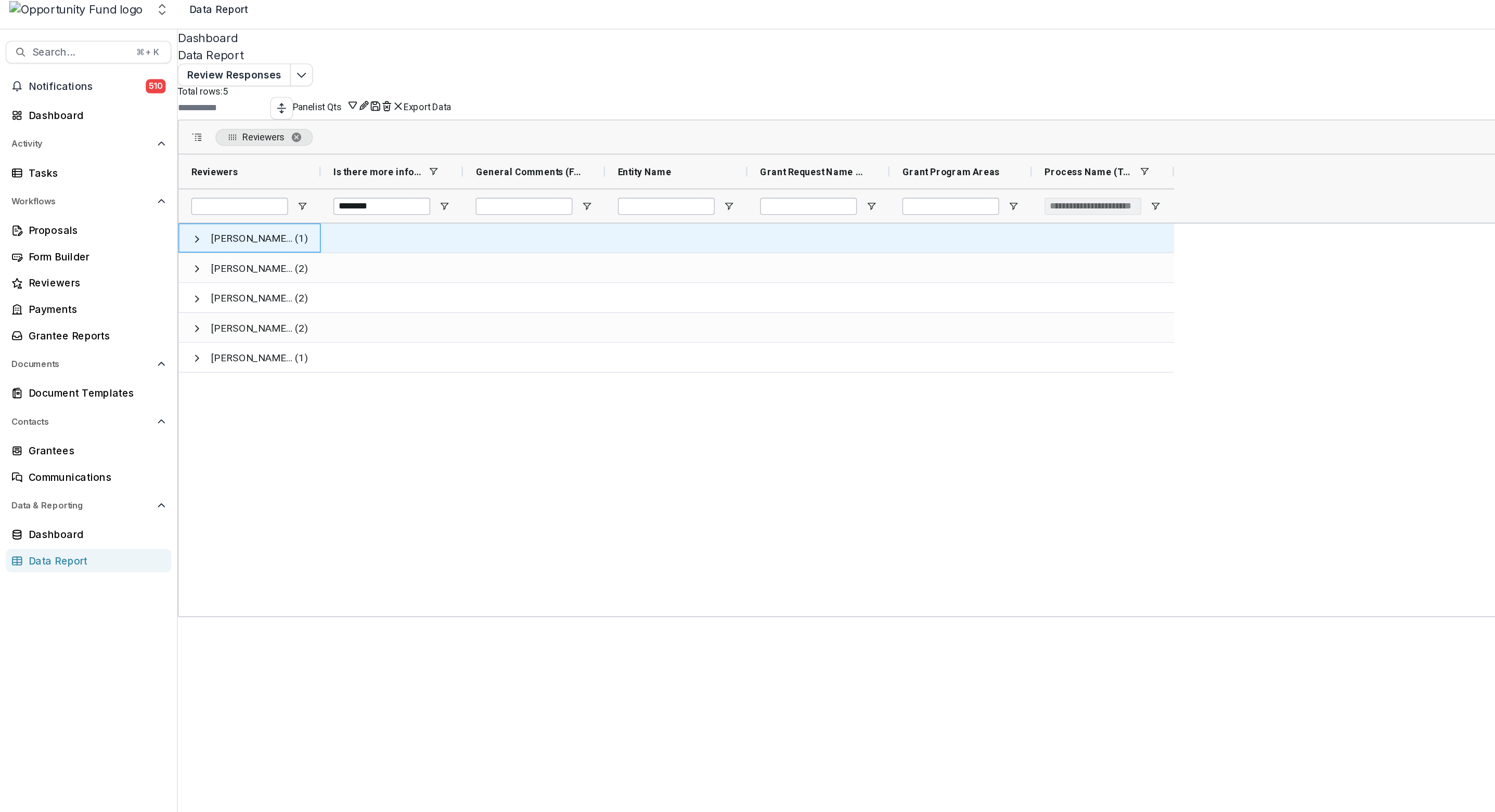
click at [173, 193] on span "[PERSON_NAME] <[EMAIL_ADDRESS][DOMAIN_NAME]> <[EMAIL_ADDRESS][DOMAIN_NAME]>" at bounding box center [184, 183] width 60 height 22
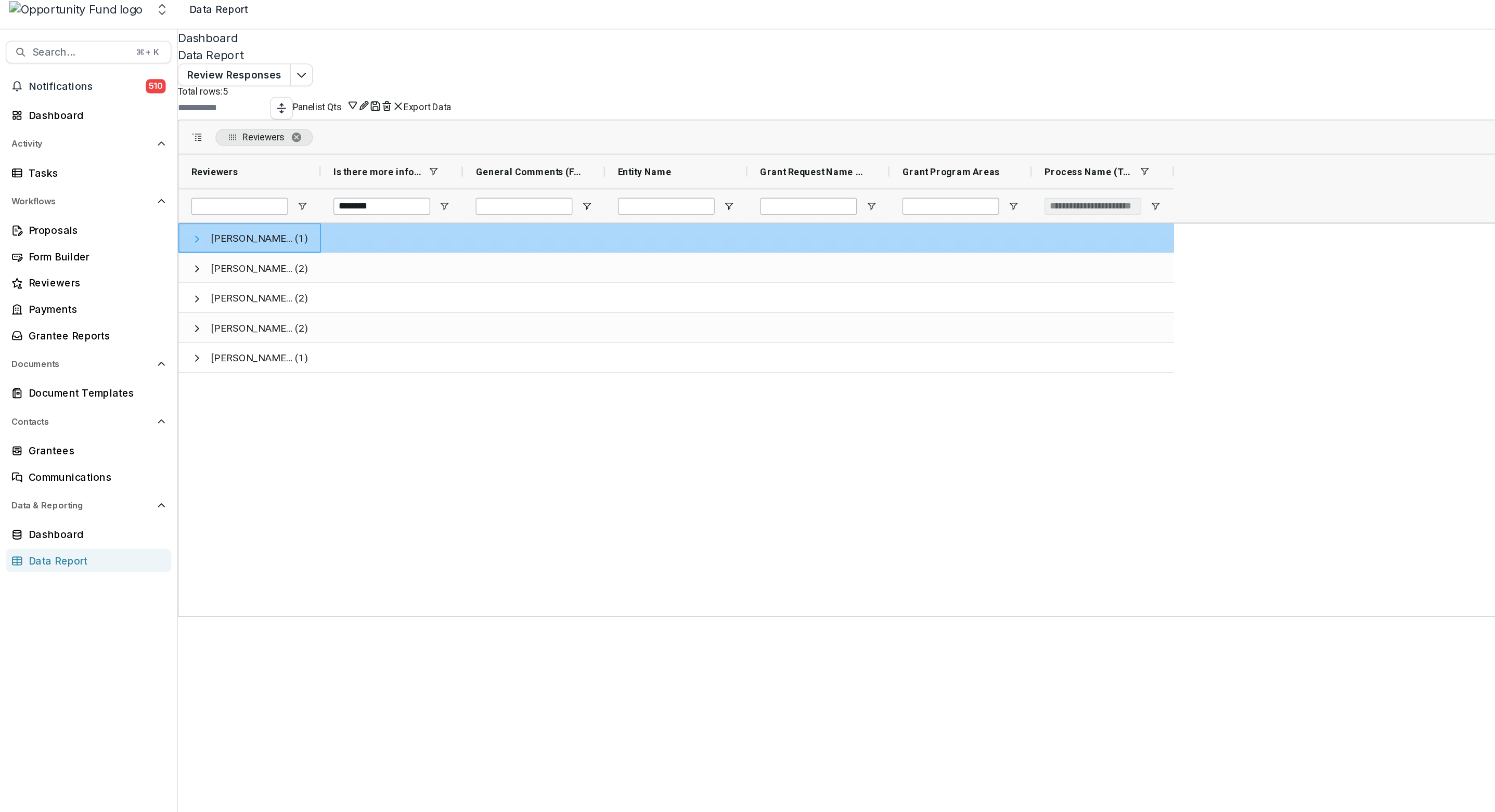
click at [148, 187] on span at bounding box center [143, 183] width 8 height 8
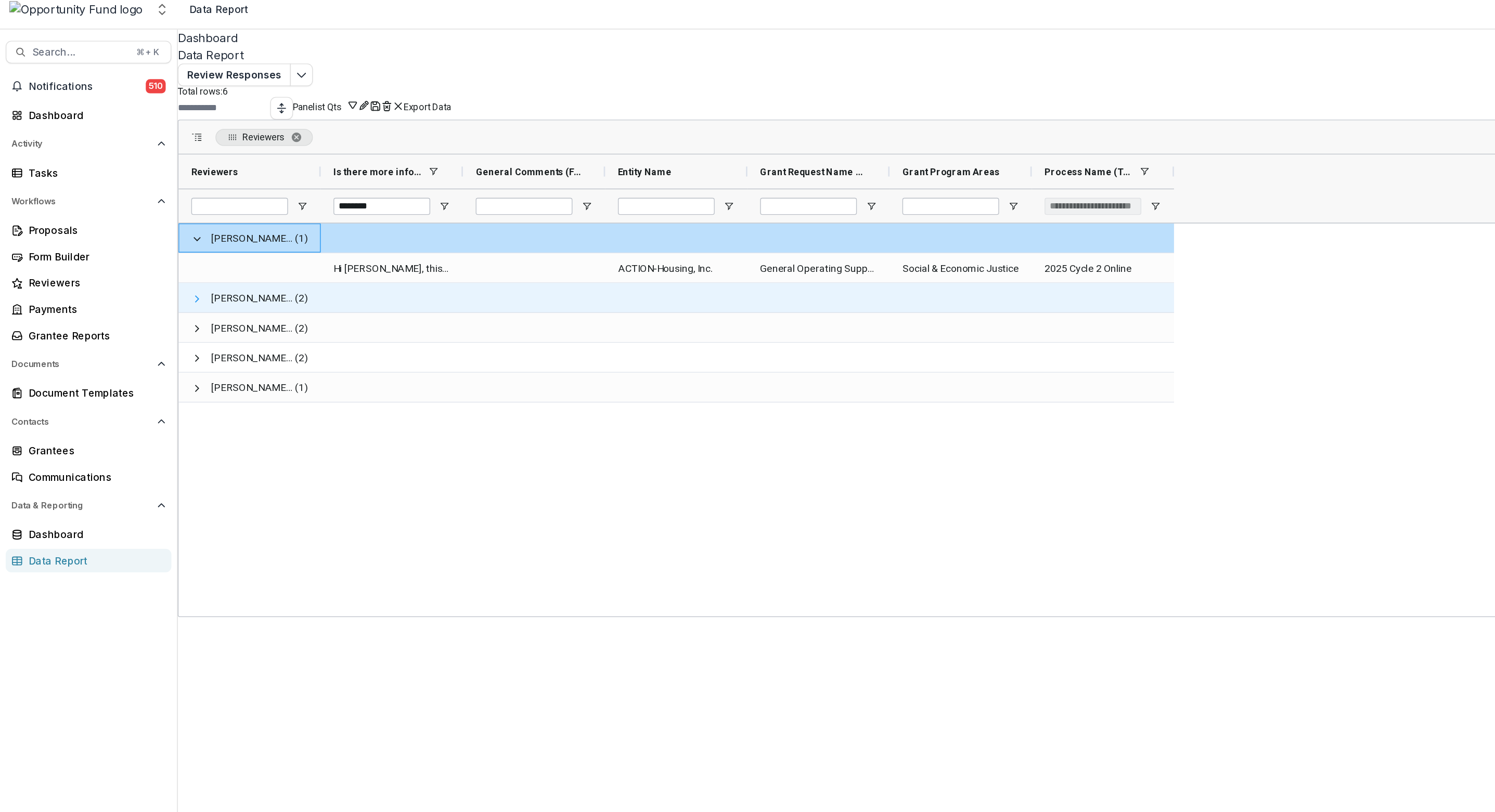
click at [148, 231] on span at bounding box center [143, 226] width 8 height 8
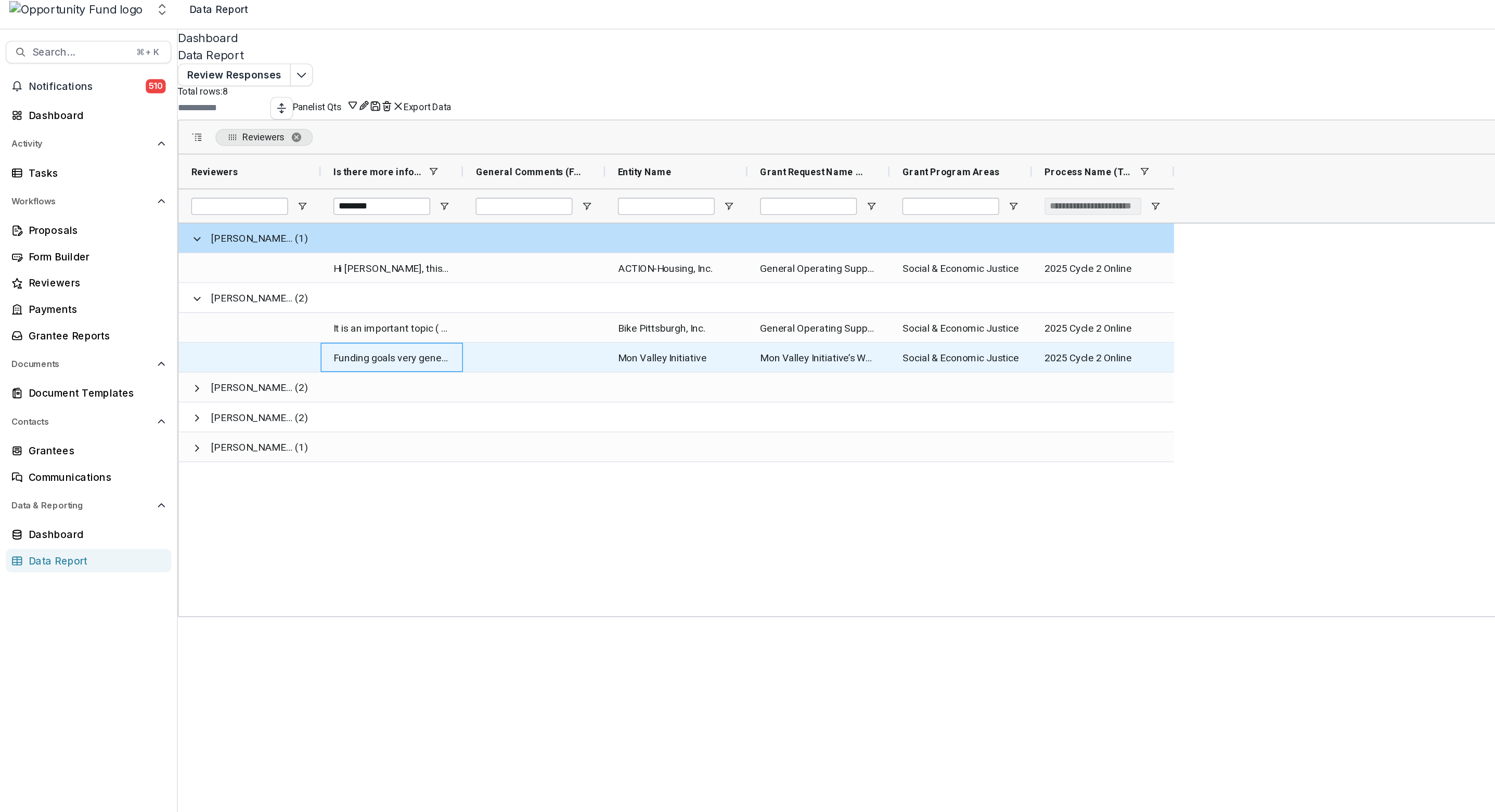
click at [320, 281] on \(FORMATTED_TEXT\)-1855 "Funding goals very general, no information ab" at bounding box center [286, 270] width 85 height 22
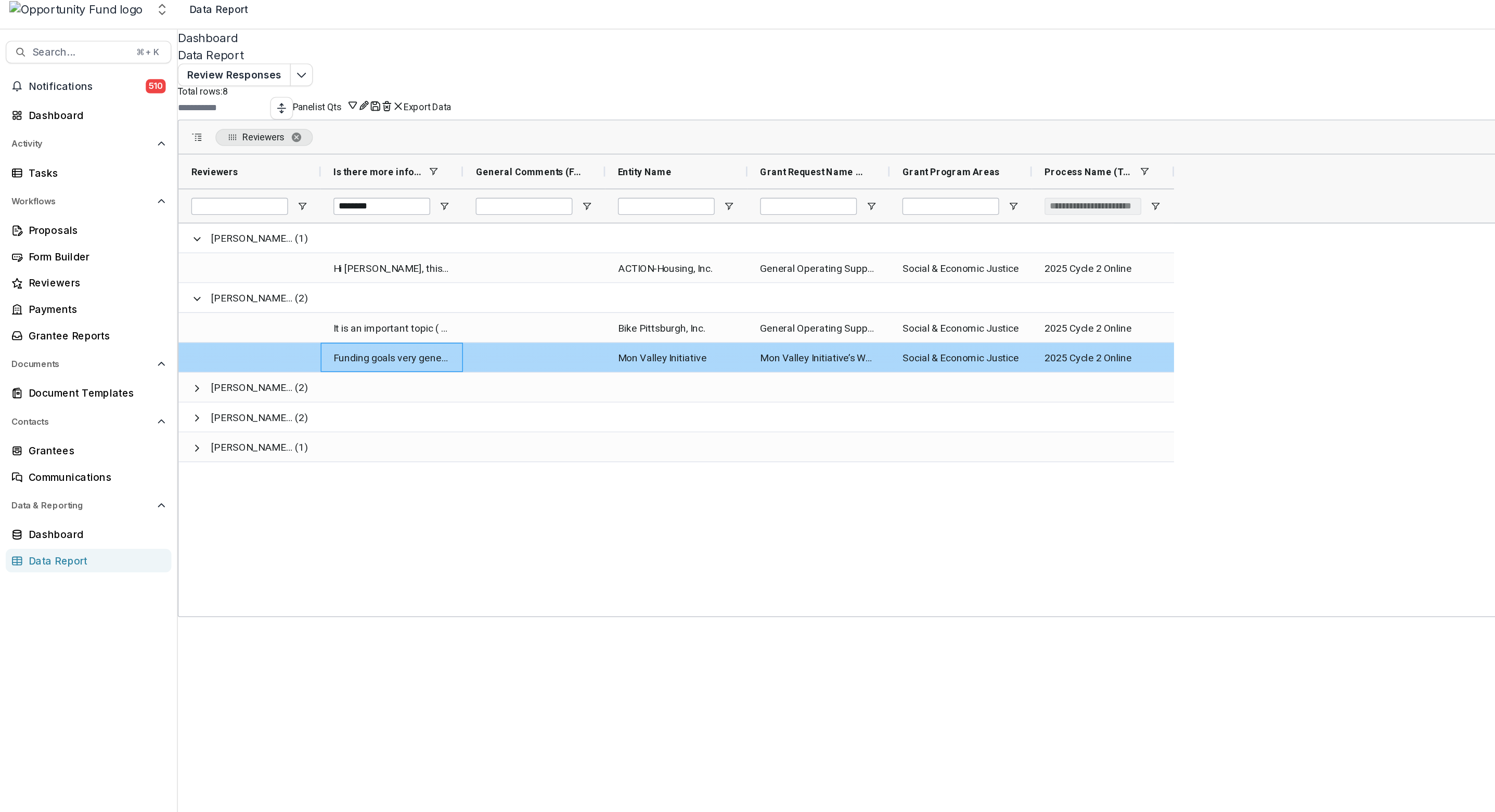
click at [320, 281] on \(FORMATTED_TEXT\)-1855 "Funding goals very general, no information ab" at bounding box center [286, 270] width 85 height 22
click at [487, 281] on Name-1857 "Mon Valley Initiative" at bounding box center [494, 270] width 85 height 22
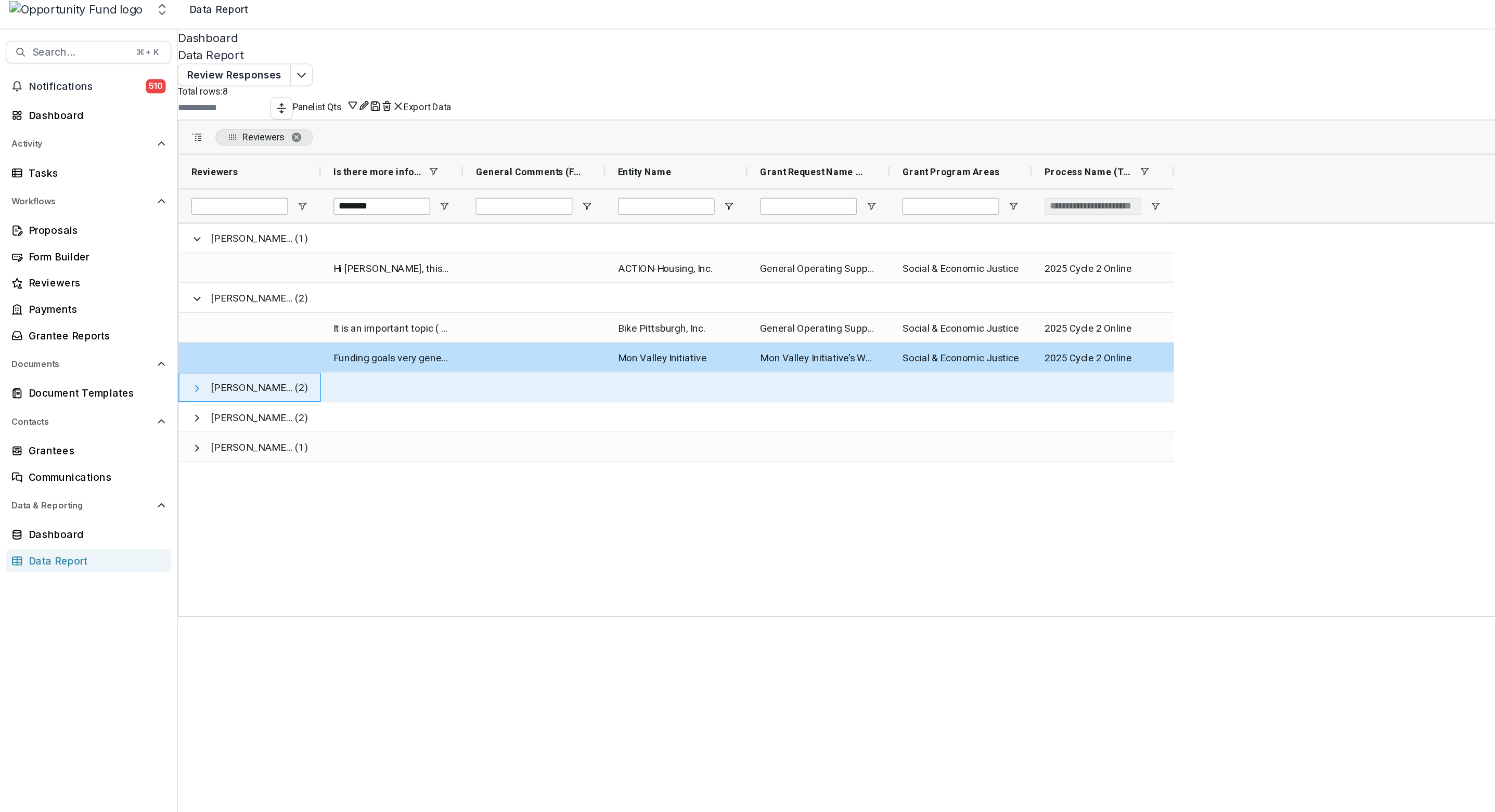
click at [148, 296] on span at bounding box center [143, 292] width 8 height 8
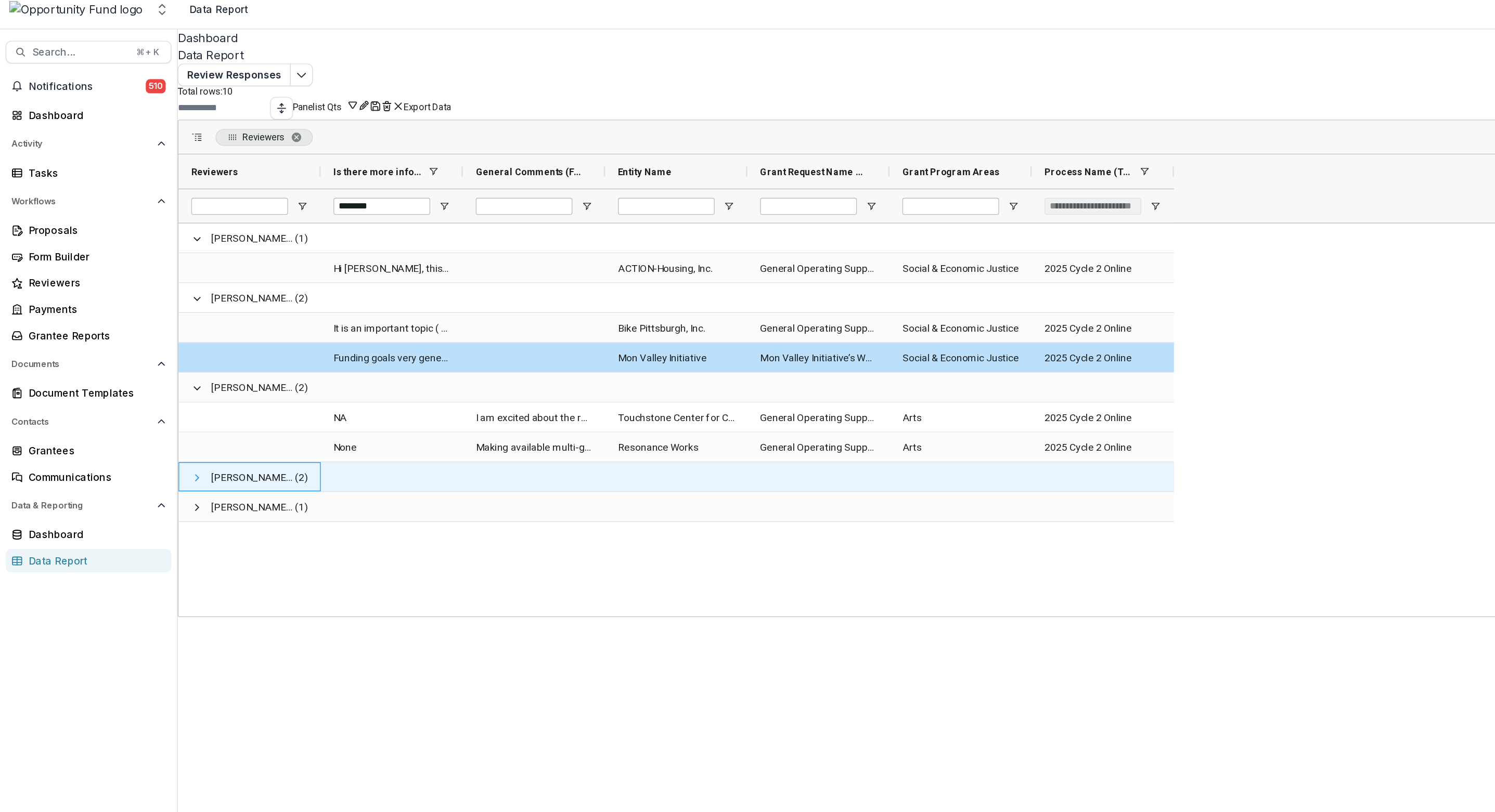
click at [148, 361] on span at bounding box center [143, 357] width 8 height 8
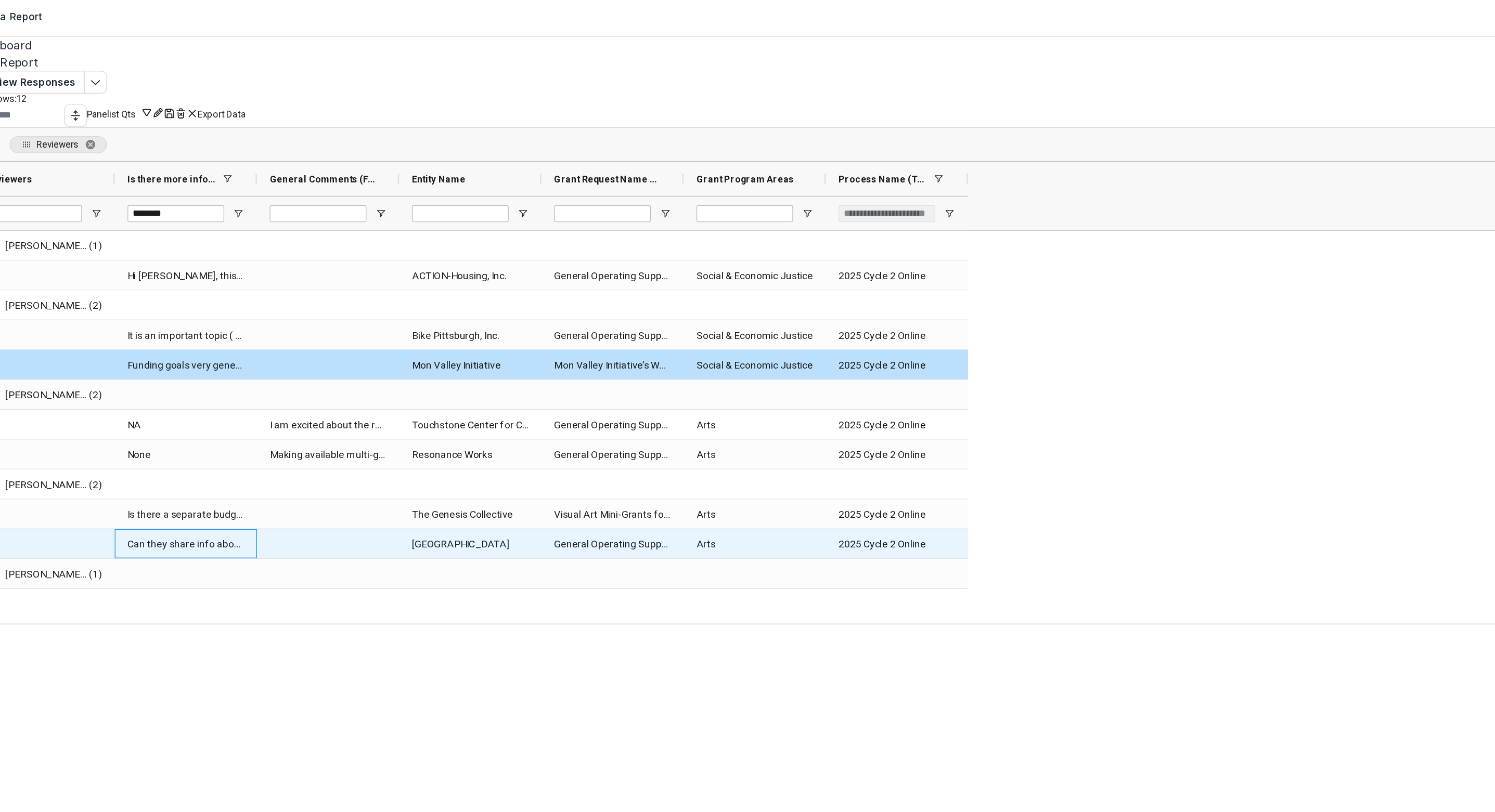
click at [244, 411] on \(FORMATTED_TEXT\)-1883 "Can they share info about [DATE]-[DATE] grantors? They're expecting $1,030,500 …" at bounding box center [286, 401] width 85 height 22
